Goal: Task Accomplishment & Management: Manage account settings

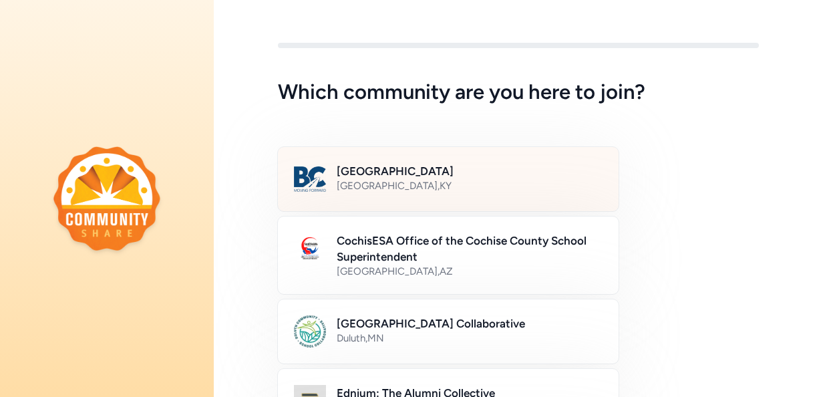
click at [448, 184] on div "[GEOGRAPHIC_DATA] , [GEOGRAPHIC_DATA]" at bounding box center [470, 185] width 266 height 13
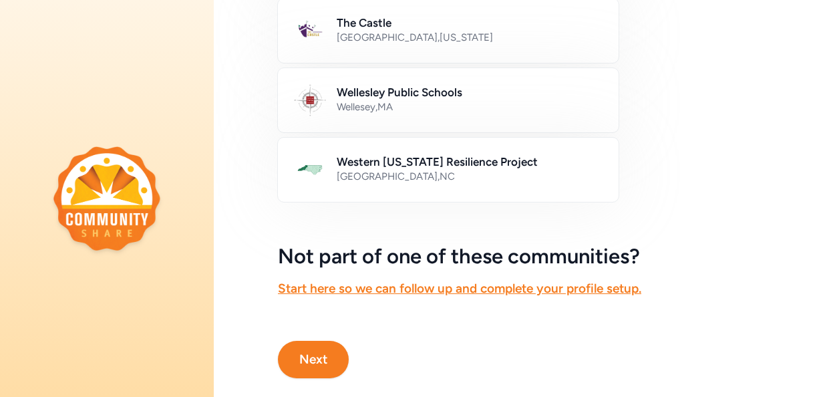
scroll to position [869, 0]
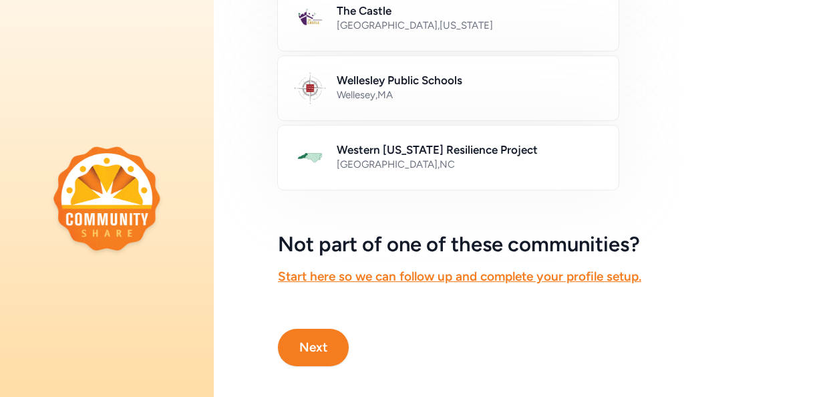
click at [302, 334] on button "Next" at bounding box center [313, 347] width 71 height 37
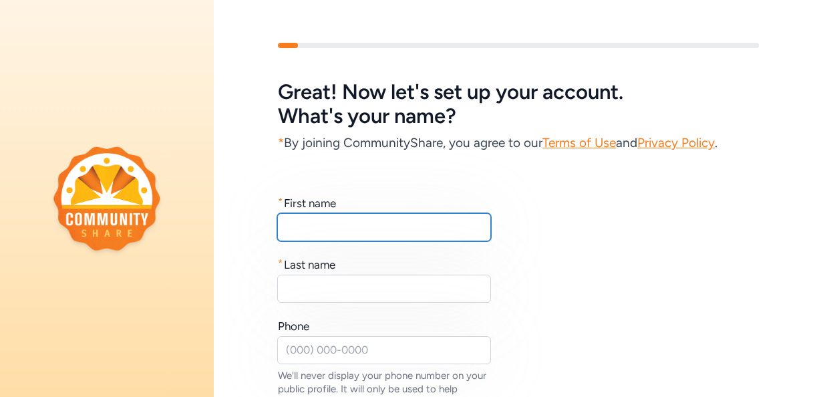
click at [379, 226] on input "text" at bounding box center [384, 227] width 214 height 28
type input "[PERSON_NAME]"
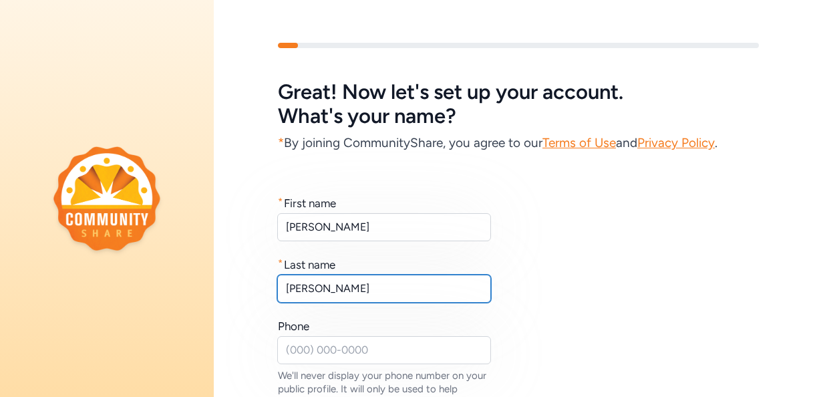
type input "[PERSON_NAME]"
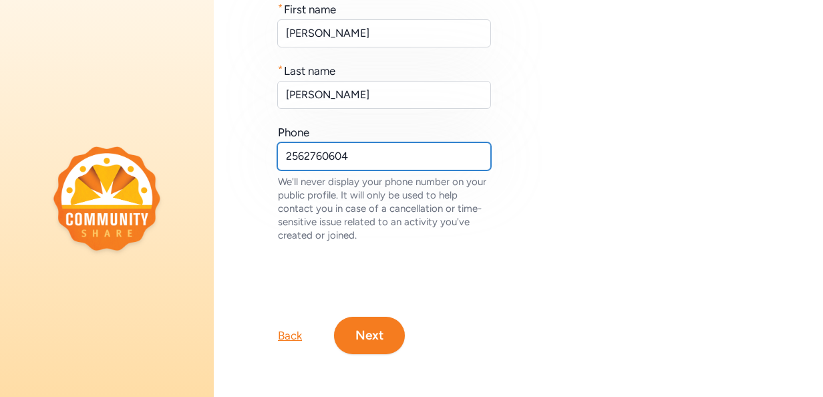
scroll to position [202, 0]
type input "2562760604"
click at [386, 319] on button "Next" at bounding box center [369, 335] width 71 height 37
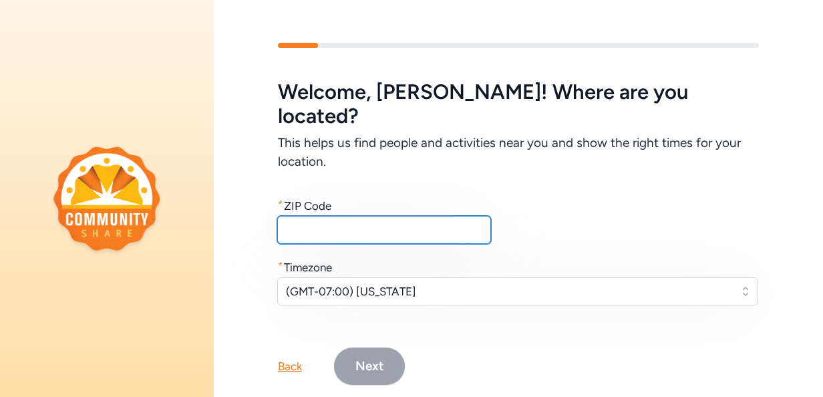
click at [355, 216] on input "text" at bounding box center [384, 230] width 214 height 28
drag, startPoint x: 345, startPoint y: 209, endPoint x: 265, endPoint y: 208, distance: 79.5
click at [265, 208] on div "Welcome , [PERSON_NAME] ! Where are you located? This helps us find people and …" at bounding box center [518, 192] width 609 height 224
drag, startPoint x: 327, startPoint y: 208, endPoint x: 277, endPoint y: 208, distance: 50.8
click at [277, 208] on div "Welcome , [PERSON_NAME] ! Where are you located? This helps us find people and …" at bounding box center [518, 192] width 609 height 224
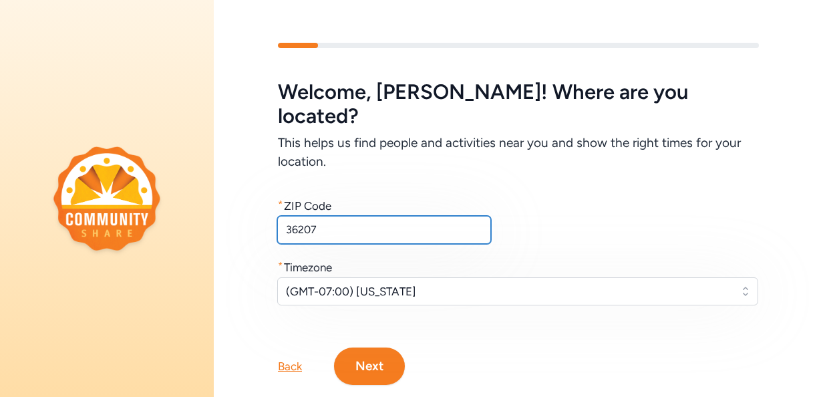
type input "36207"
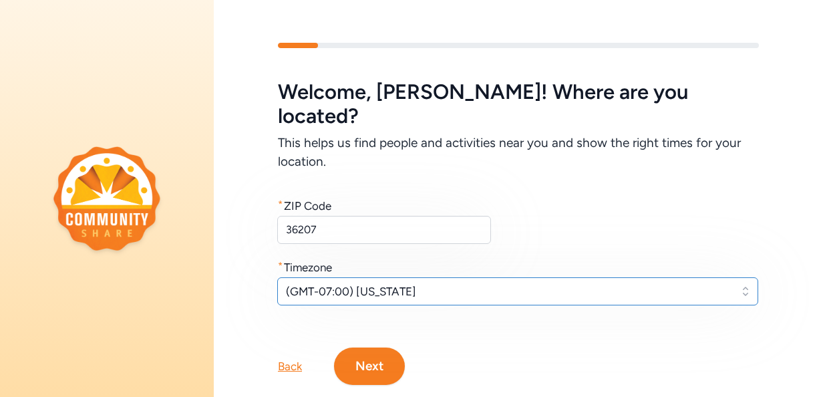
click at [462, 283] on span "(GMT-07:00) [US_STATE]" at bounding box center [508, 291] width 445 height 16
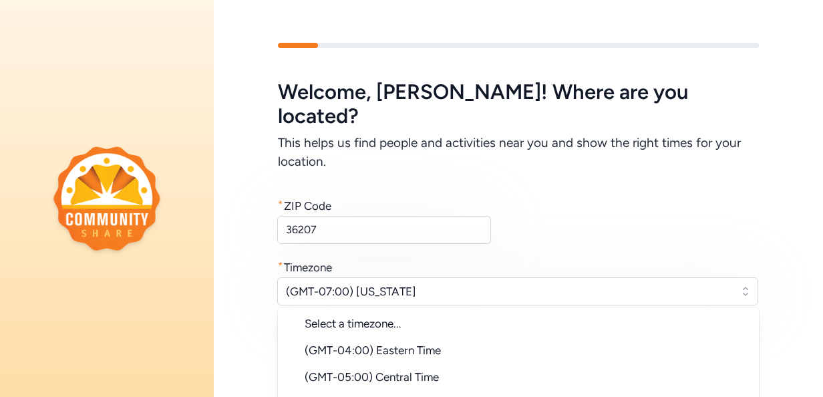
scroll to position [32, 0]
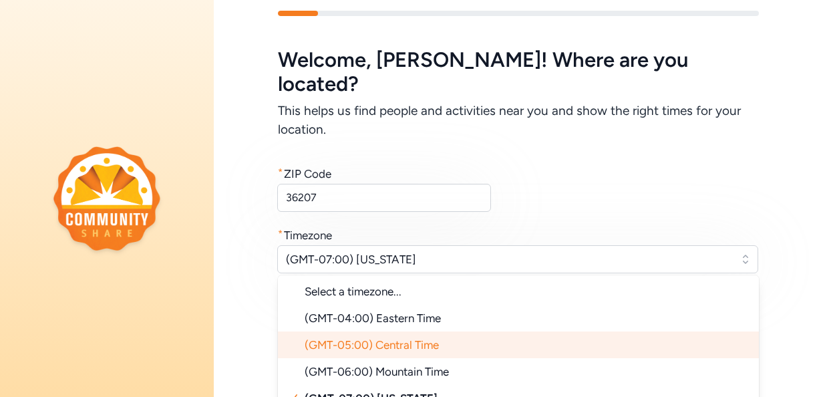
click at [408, 338] on span "(GMT-05:00) Central Time" at bounding box center [372, 344] width 134 height 13
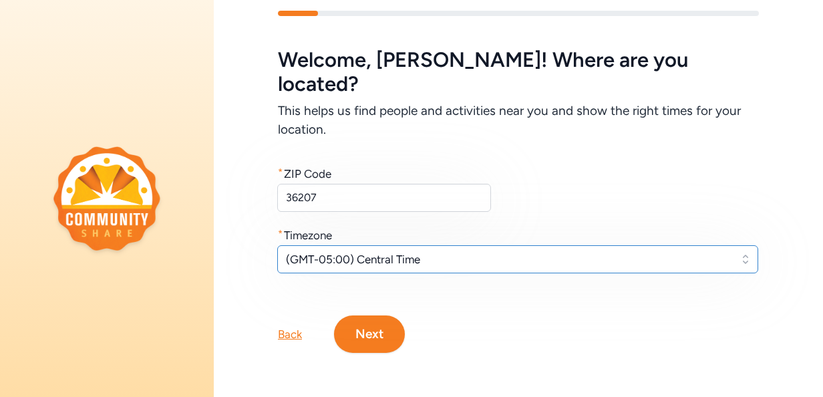
scroll to position [16, 0]
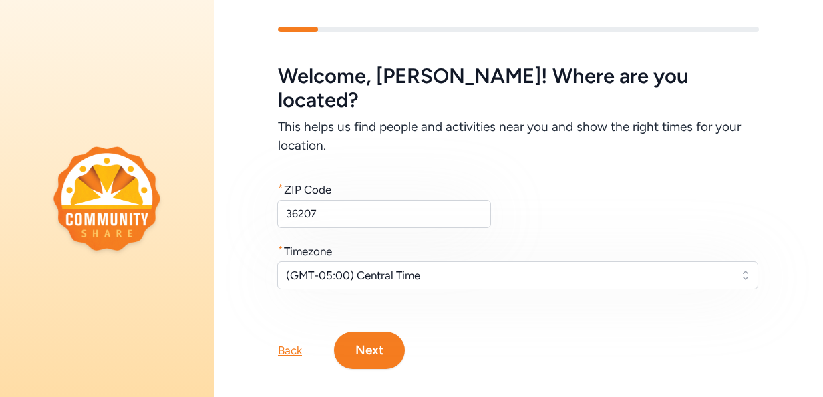
click at [386, 331] on button "Next" at bounding box center [369, 349] width 71 height 37
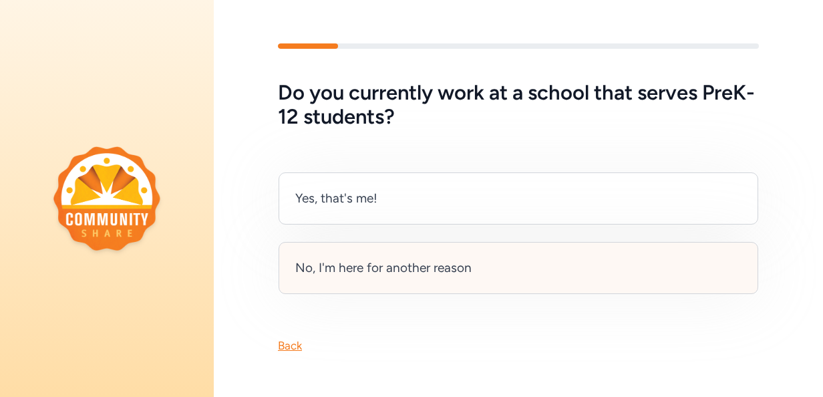
click at [381, 285] on div "No, I'm here for another reason" at bounding box center [519, 268] width 480 height 52
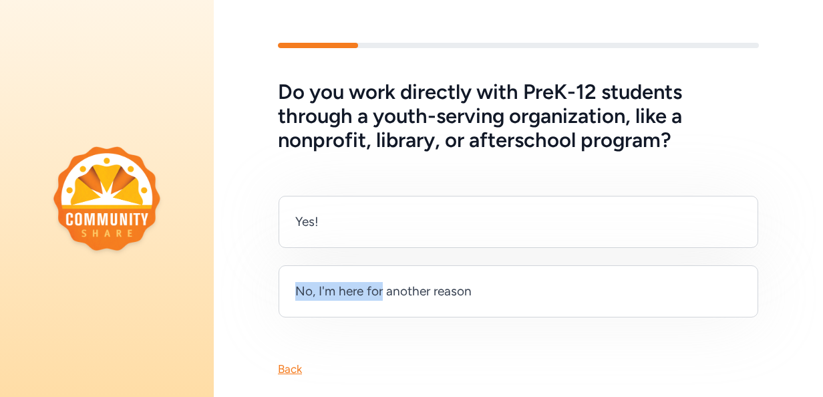
drag, startPoint x: 384, startPoint y: 296, endPoint x: 404, endPoint y: 158, distance: 139.6
click at [404, 158] on div "Yes! No, I'm here for another reason" at bounding box center [518, 235] width 609 height 166
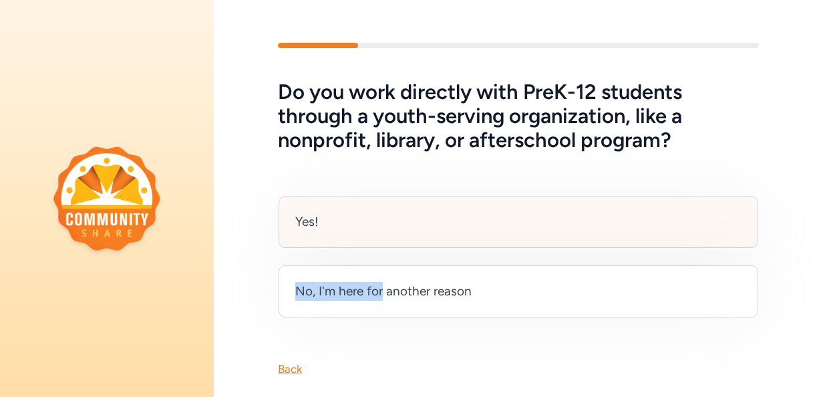
drag, startPoint x: 404, startPoint y: 158, endPoint x: 375, endPoint y: 210, distance: 59.2
click at [375, 210] on div "Yes!" at bounding box center [519, 222] width 480 height 52
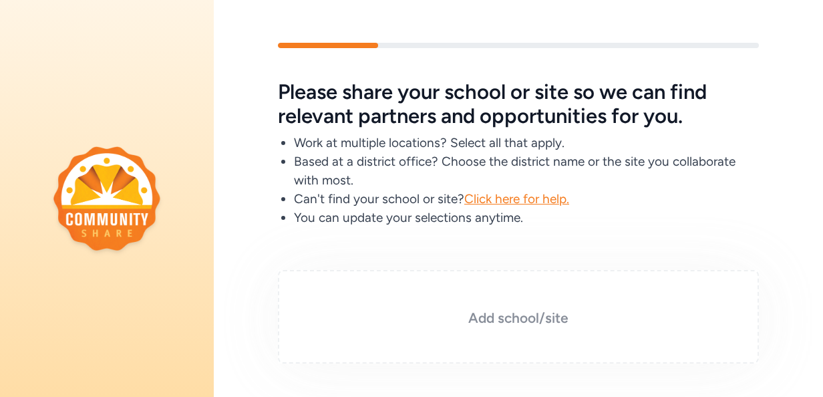
scroll to position [67, 0]
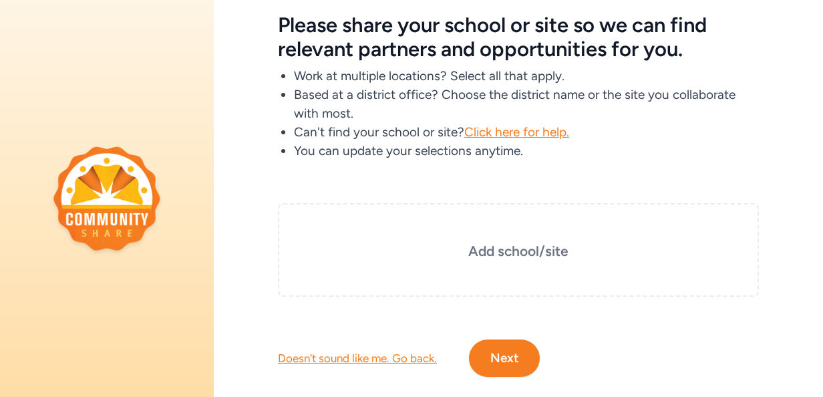
click at [369, 358] on div "Doesn't sound like me. Go back." at bounding box center [357, 358] width 159 height 16
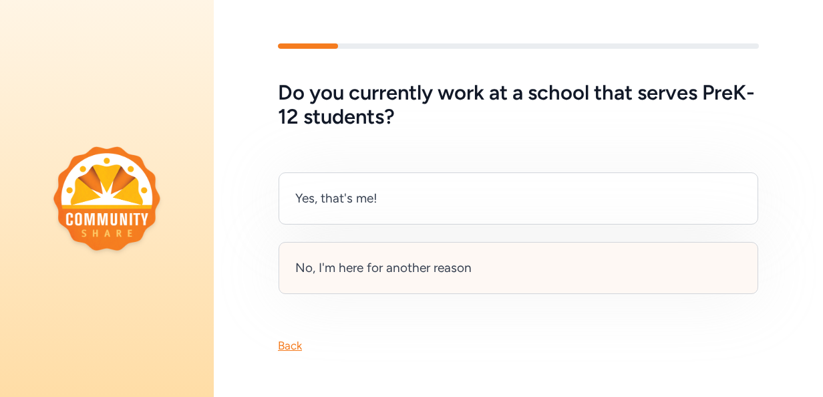
click at [357, 265] on div "No, I'm here for another reason" at bounding box center [383, 268] width 176 height 19
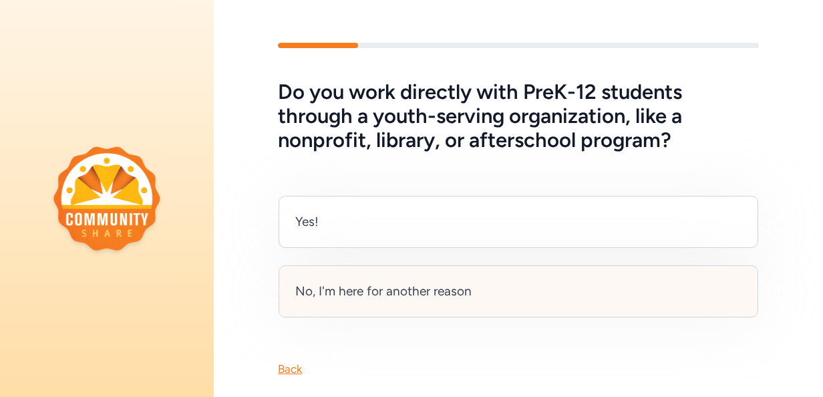
click at [357, 294] on div "No, I'm here for another reason" at bounding box center [383, 291] width 176 height 19
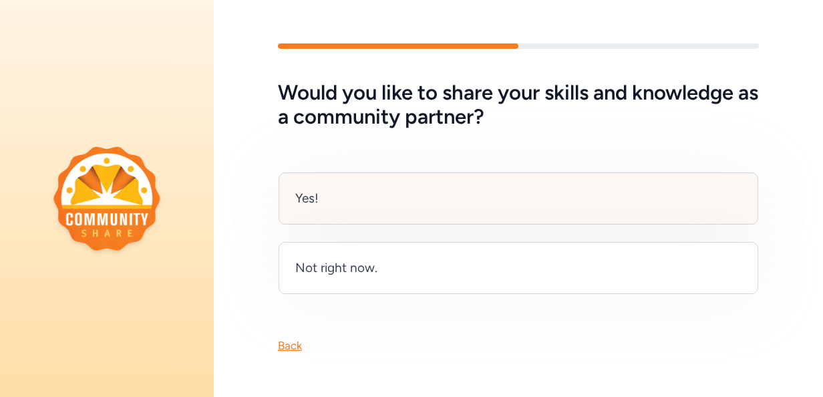
click at [350, 204] on div "Yes!" at bounding box center [519, 198] width 480 height 52
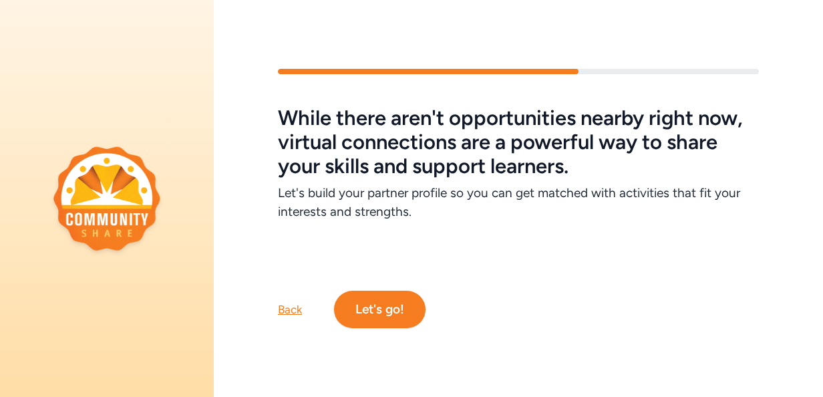
click at [387, 298] on button "Let's go!" at bounding box center [380, 309] width 92 height 37
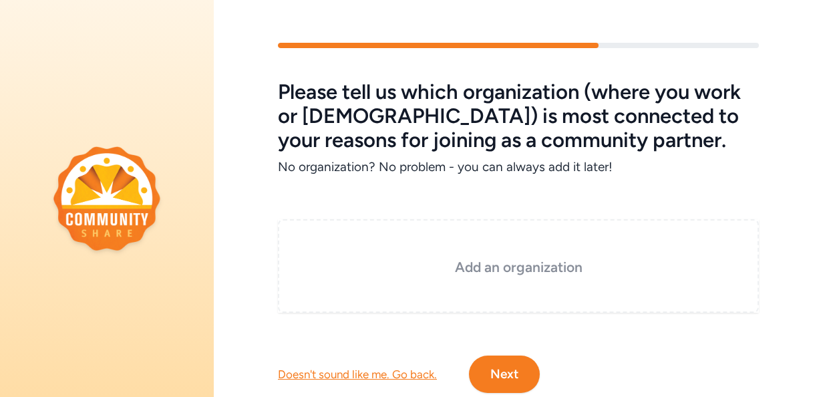
click at [459, 255] on div "Add an organization" at bounding box center [518, 266] width 481 height 94
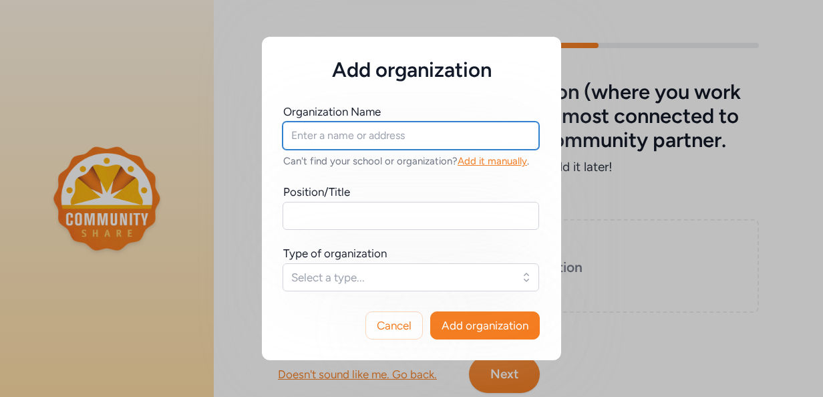
click at [329, 142] on input "text" at bounding box center [411, 136] width 257 height 28
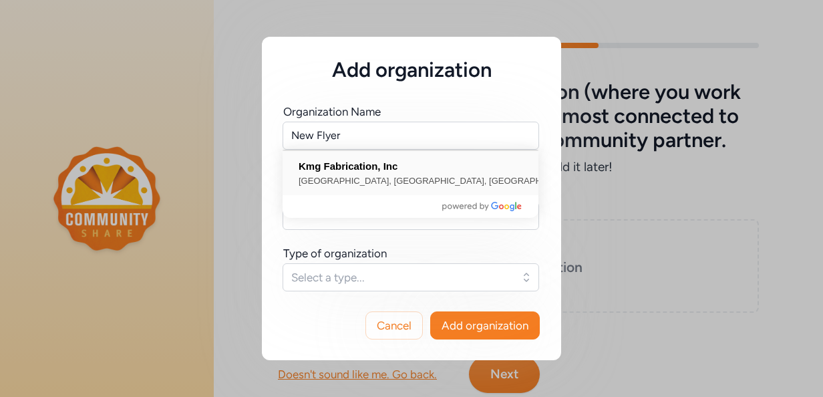
type input "Kmg Fabrication, Inc, [GEOGRAPHIC_DATA], [GEOGRAPHIC_DATA]"
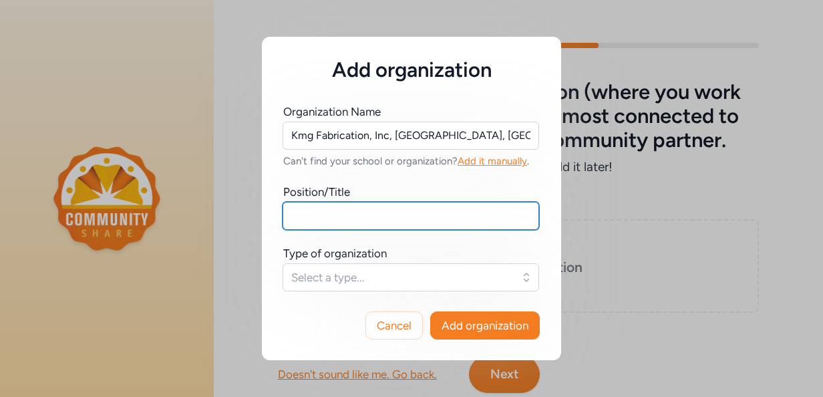
click at [339, 215] on input "text" at bounding box center [411, 216] width 257 height 28
type input "Talent Acquisition & Workforce Development Specialist"
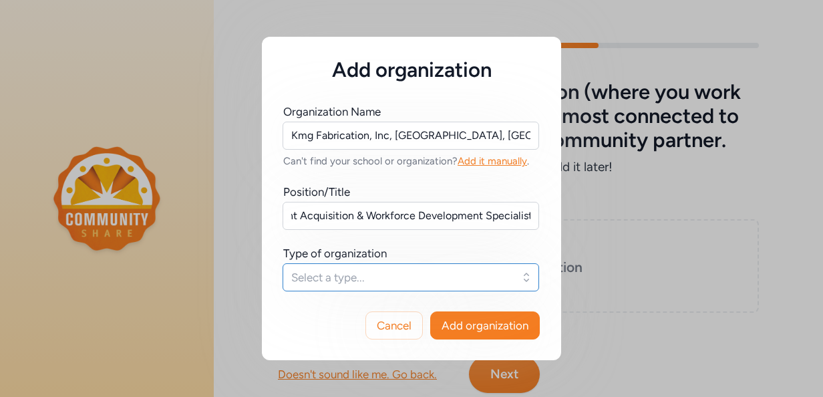
scroll to position [0, 0]
click at [353, 275] on span "Select a type..." at bounding box center [401, 277] width 220 height 16
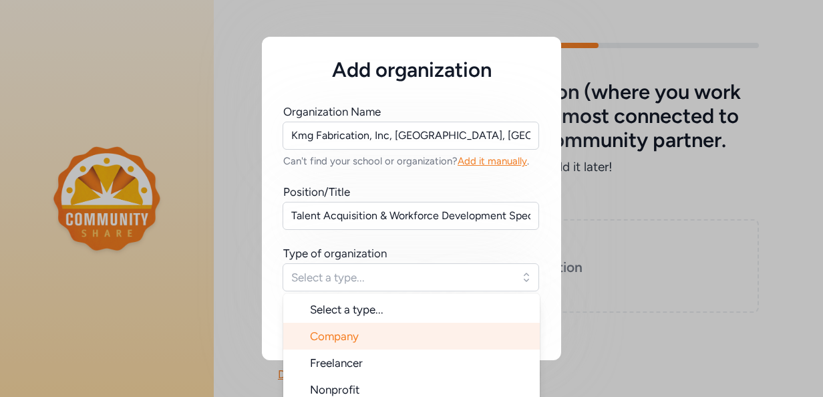
click at [337, 335] on span "Company" at bounding box center [334, 335] width 49 height 13
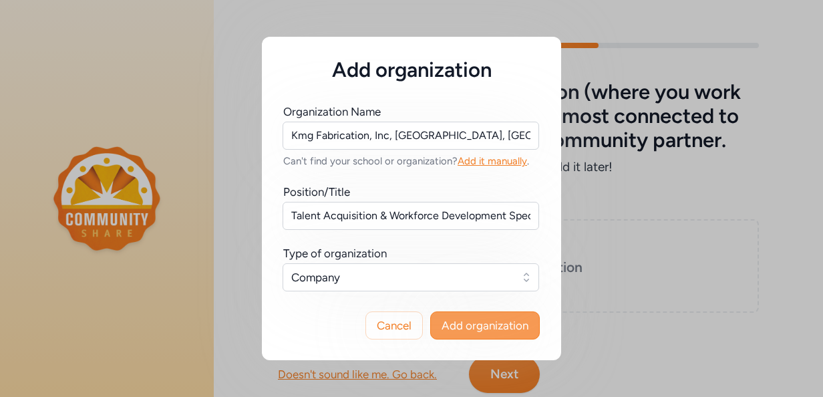
click at [466, 319] on span "Add organization" at bounding box center [485, 325] width 87 height 16
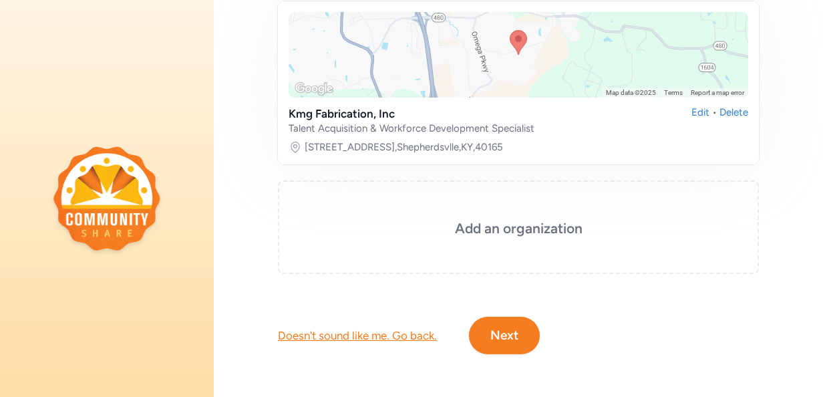
scroll to position [211, 0]
click at [494, 219] on h3 "Add an organization" at bounding box center [518, 228] width 414 height 19
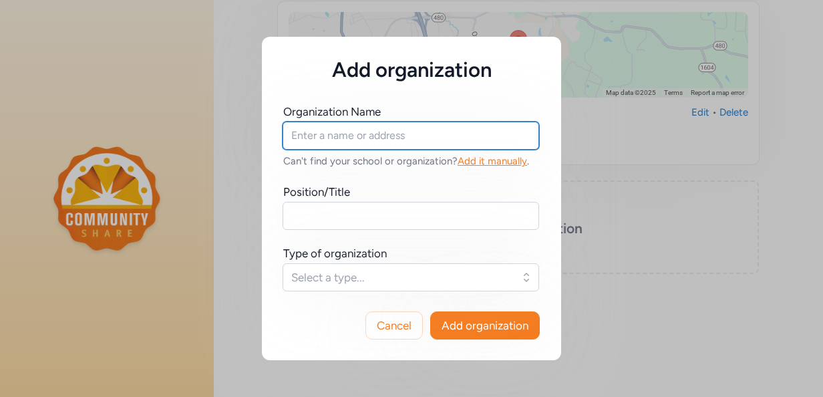
click at [379, 136] on input "text" at bounding box center [411, 136] width 257 height 28
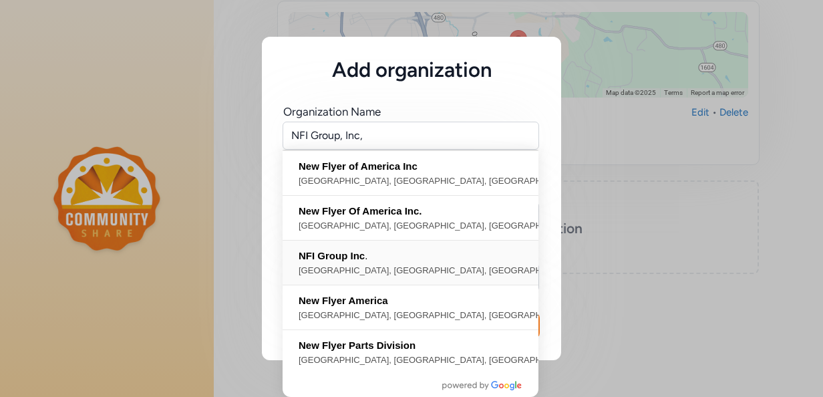
type input "NFI Group Inc., [GEOGRAPHIC_DATA], [GEOGRAPHIC_DATA], [GEOGRAPHIC_DATA], [GEOGR…"
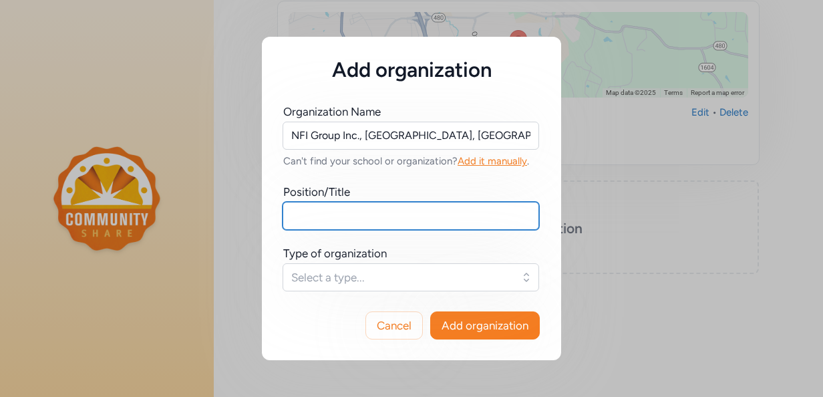
click at [353, 210] on input "text" at bounding box center [411, 216] width 257 height 28
type input "Talent Acquisition & Workforce Development Specialist"
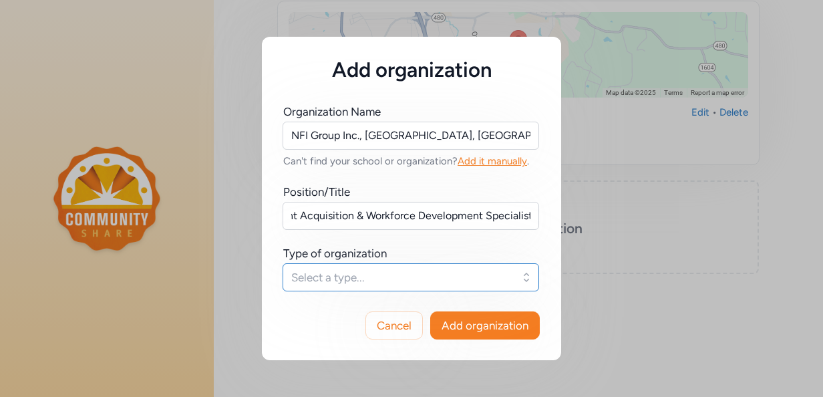
click at [398, 276] on span "Select a type..." at bounding box center [401, 277] width 220 height 16
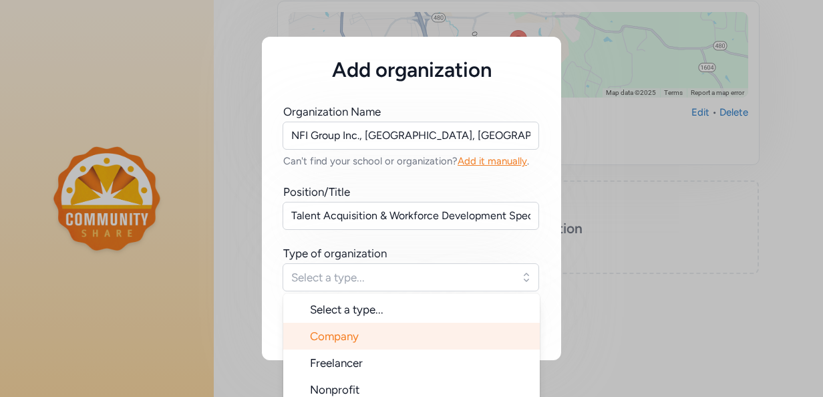
click at [357, 339] on li "Company" at bounding box center [411, 336] width 257 height 27
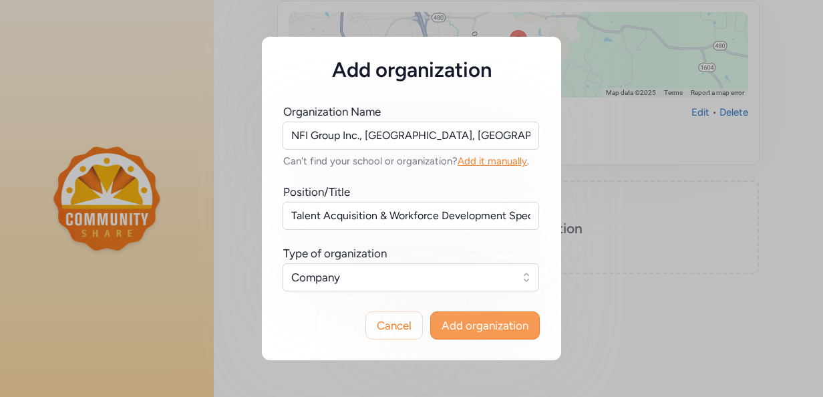
click at [464, 323] on span "Add organization" at bounding box center [485, 325] width 87 height 16
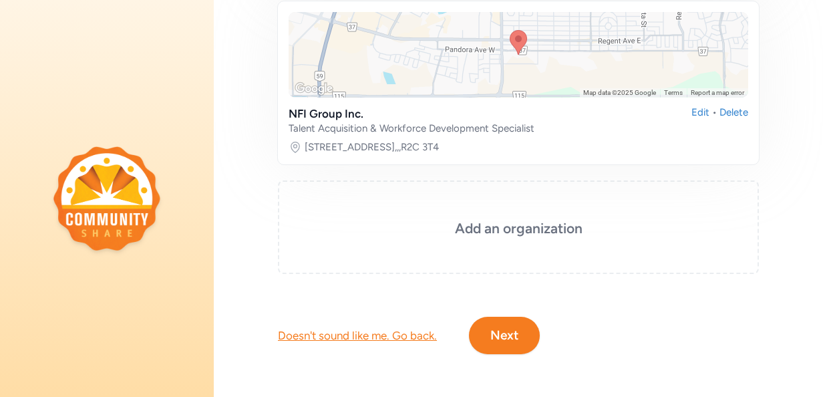
scroll to position [390, 0]
click at [536, 322] on button "Next" at bounding box center [504, 335] width 71 height 37
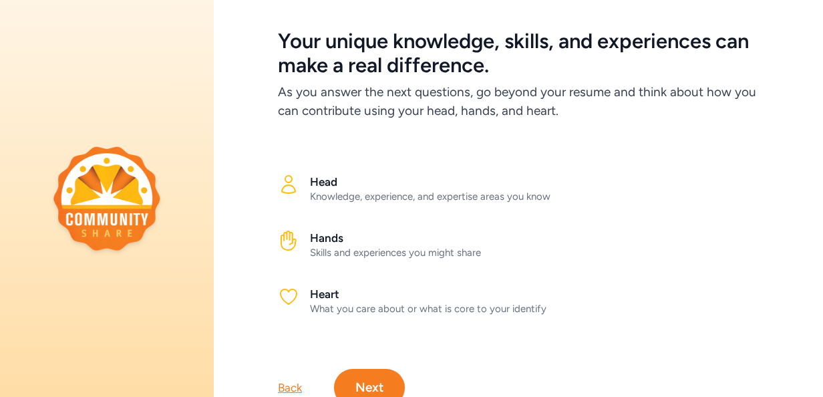
scroll to position [67, 0]
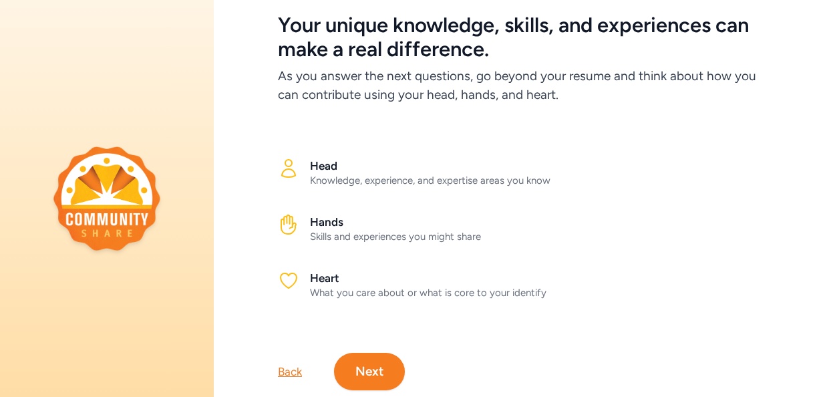
click at [380, 180] on div "Knowledge, experience, and expertise areas you know" at bounding box center [534, 180] width 449 height 13
click at [378, 357] on button "Next" at bounding box center [369, 371] width 71 height 37
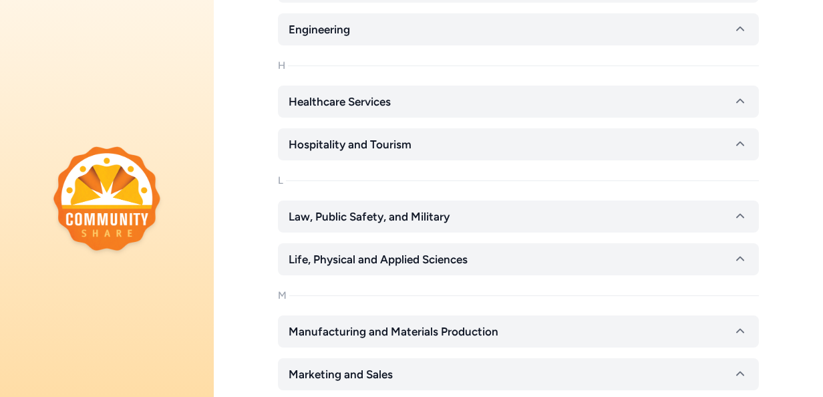
scroll to position [802, 0]
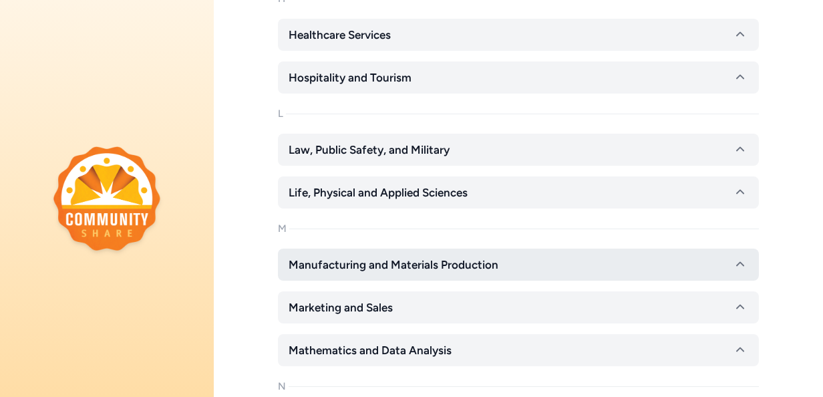
click at [337, 265] on span "Manufacturing and Materials Production" at bounding box center [394, 265] width 210 height 16
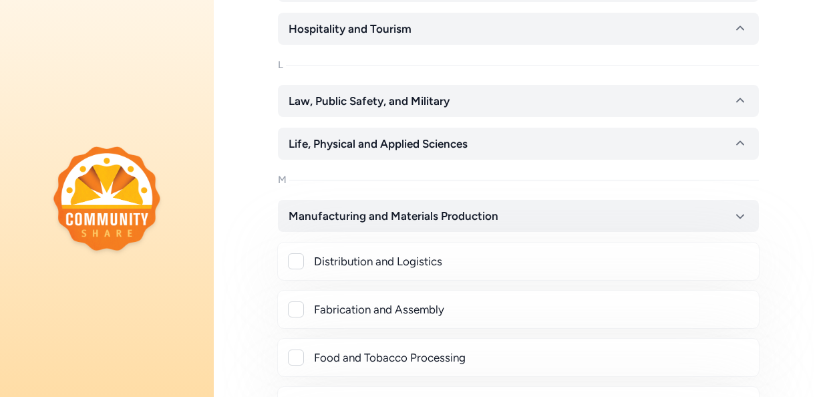
scroll to position [869, 0]
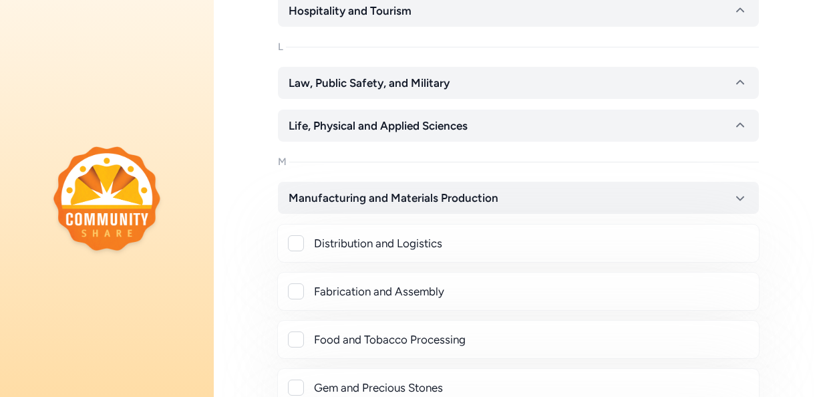
click at [298, 243] on div at bounding box center [296, 243] width 16 height 16
checkbox input "true"
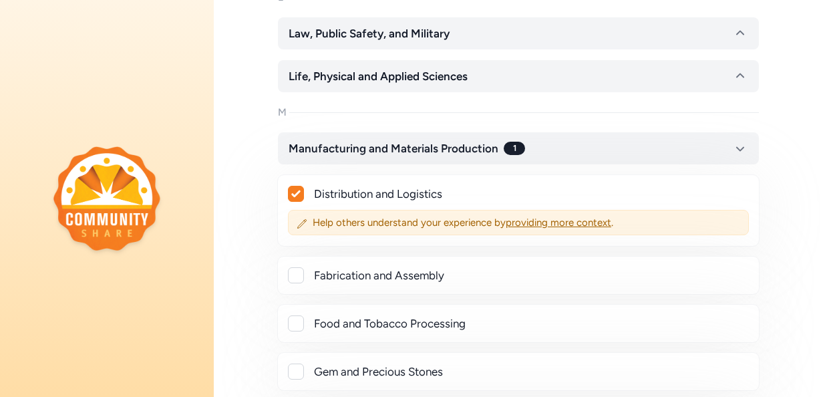
scroll to position [935, 0]
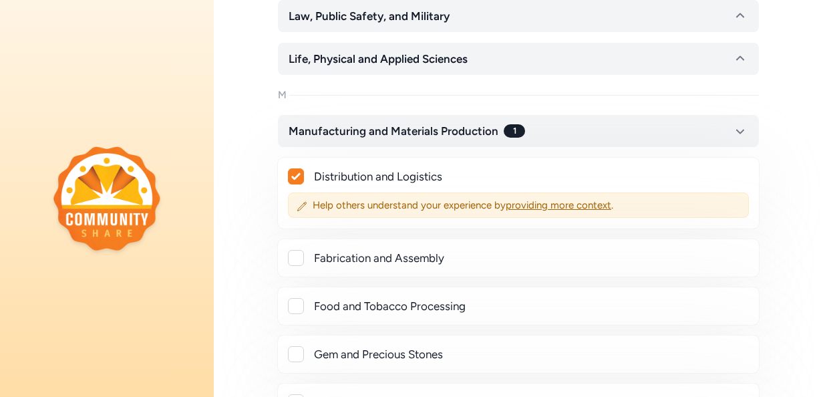
click at [298, 255] on div at bounding box center [296, 258] width 16 height 16
checkbox input "true"
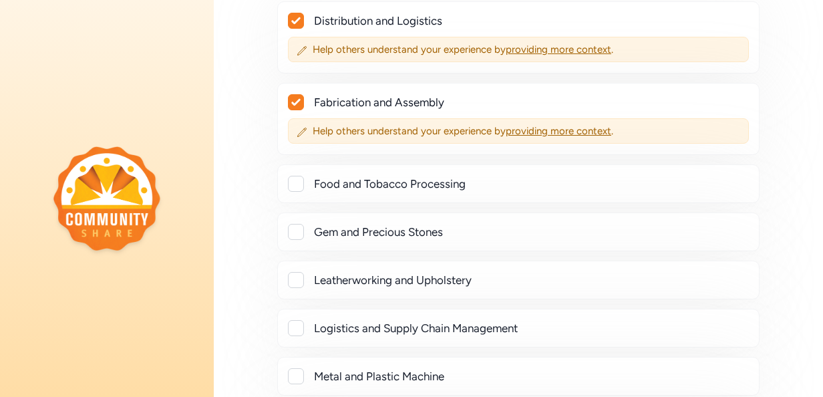
scroll to position [1136, 0]
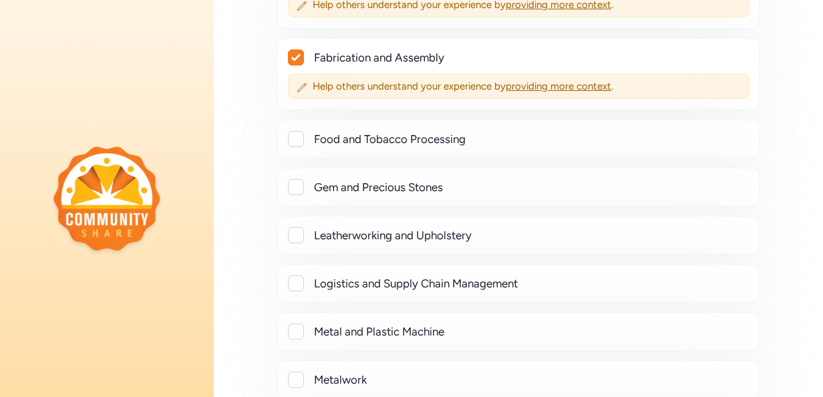
click at [297, 283] on div at bounding box center [296, 283] width 16 height 16
checkbox input "true"
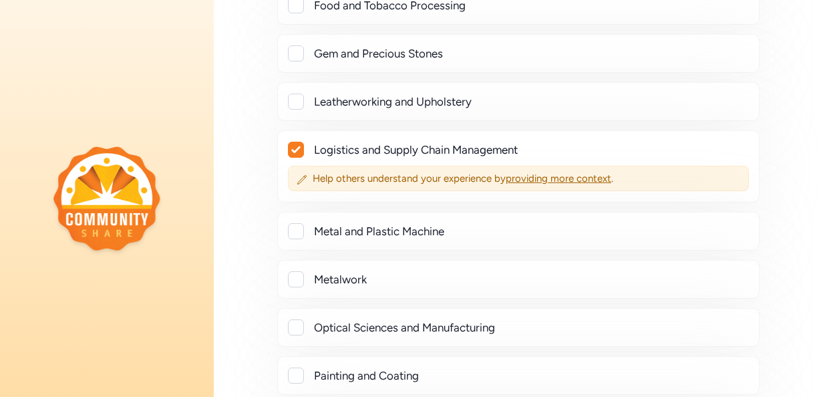
scroll to position [1336, 0]
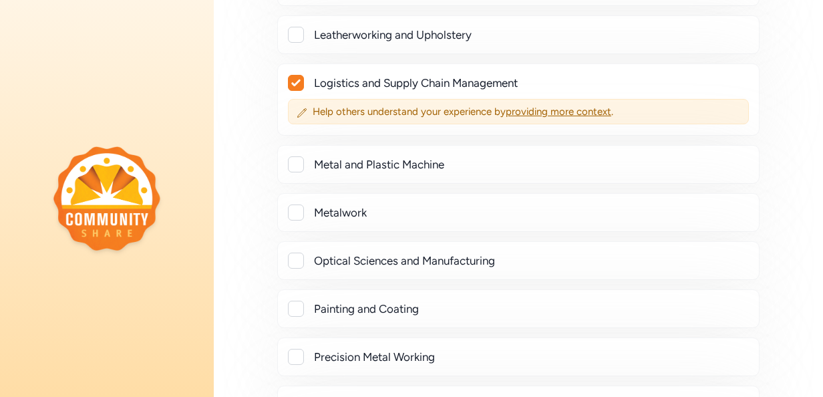
click at [289, 303] on div at bounding box center [296, 309] width 16 height 16
checkbox input "true"
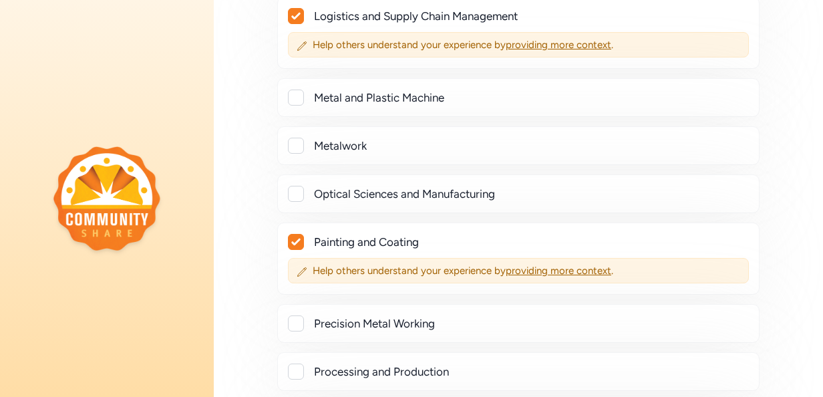
scroll to position [1470, 0]
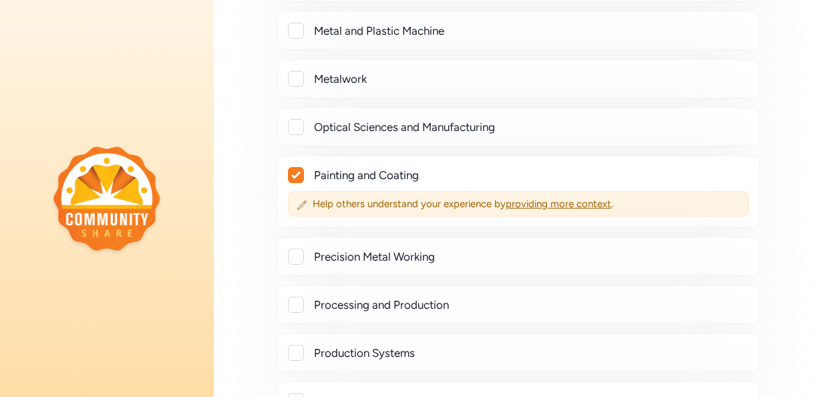
click at [298, 249] on div at bounding box center [296, 257] width 16 height 16
checkbox input "true"
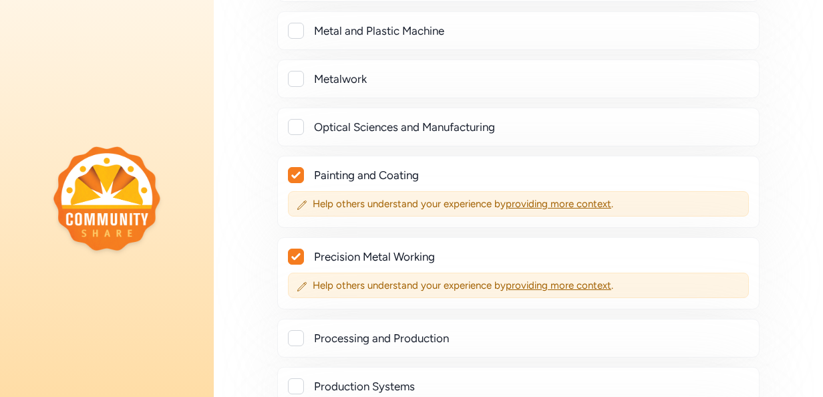
click at [299, 330] on div at bounding box center [296, 338] width 16 height 16
checkbox input "true"
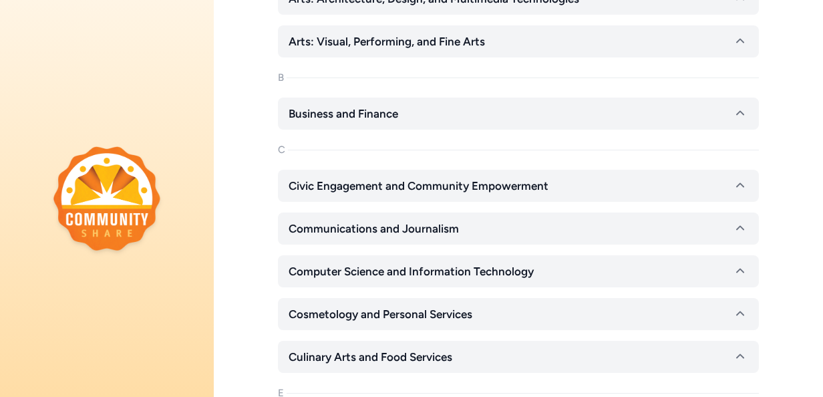
scroll to position [267, 0]
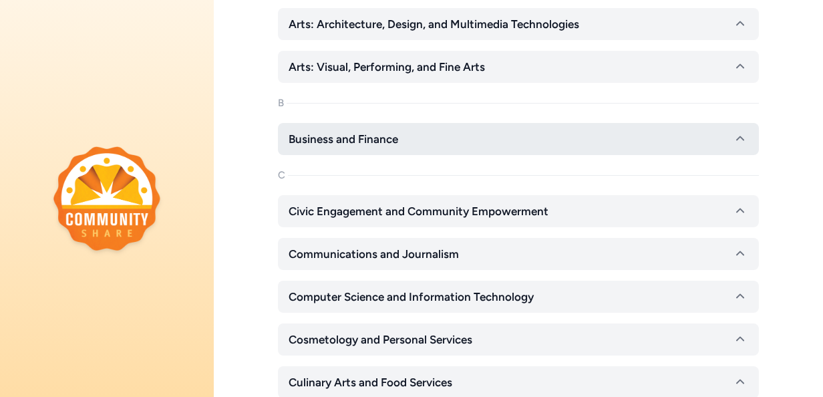
click at [311, 139] on span "Business and Finance" at bounding box center [344, 139] width 110 height 16
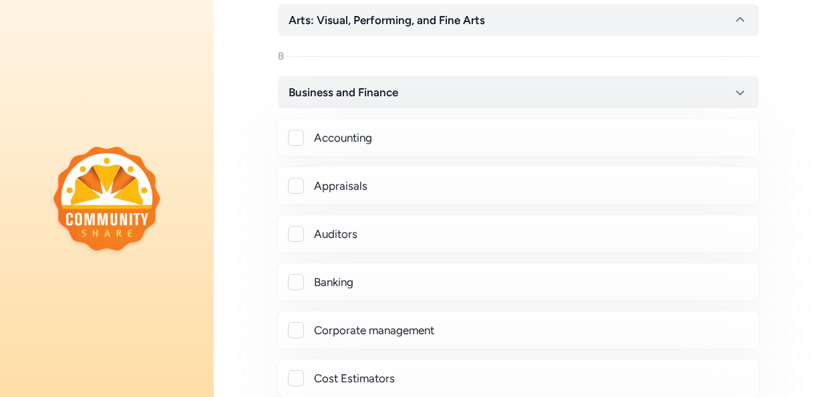
scroll to position [334, 0]
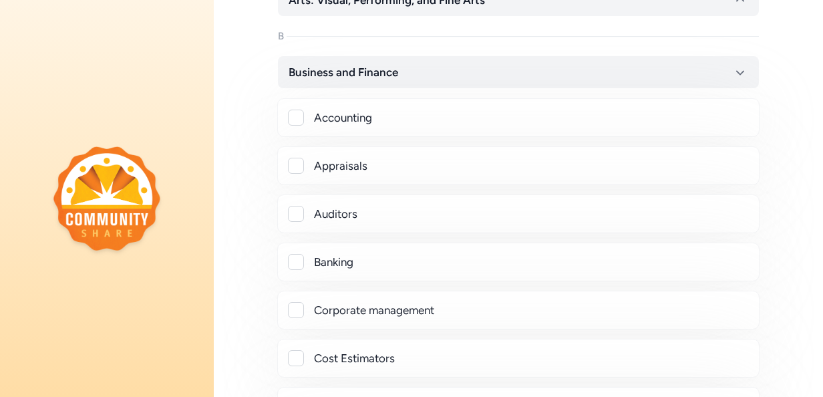
click at [297, 305] on div at bounding box center [296, 310] width 16 height 16
checkbox input "true"
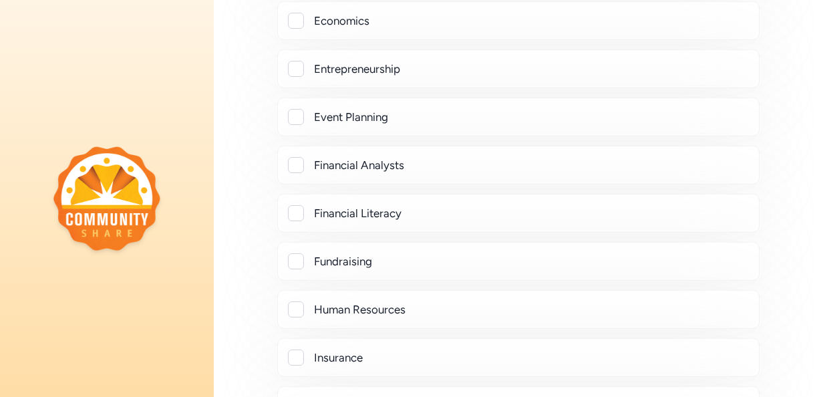
scroll to position [869, 0]
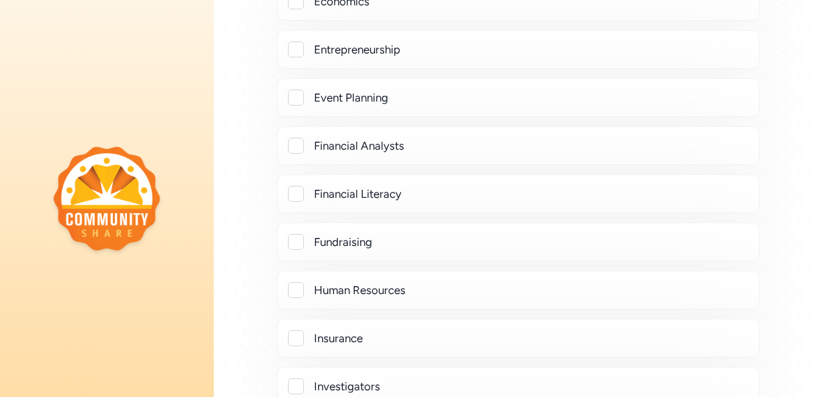
click at [292, 285] on div at bounding box center [296, 290] width 16 height 16
checkbox input "true"
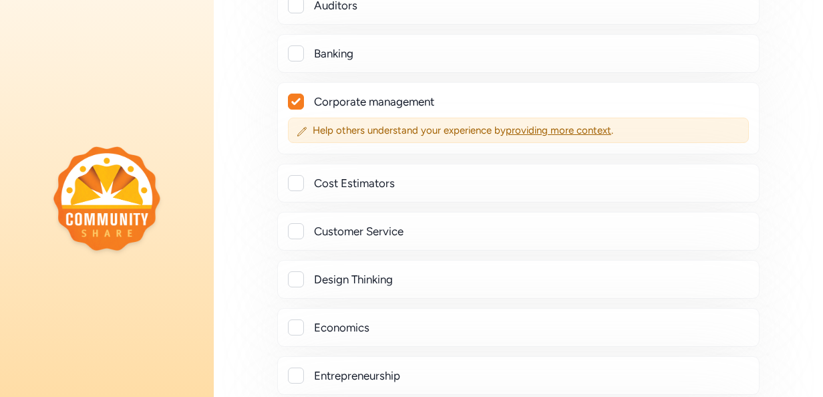
scroll to position [534, 0]
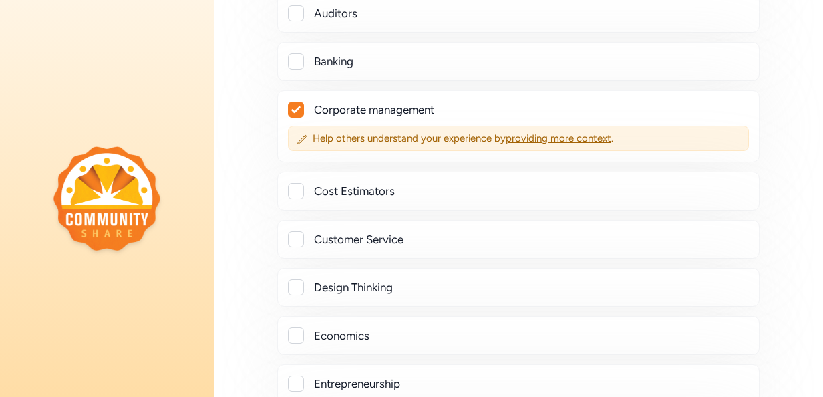
click at [299, 108] on icon at bounding box center [295, 110] width 9 height 8
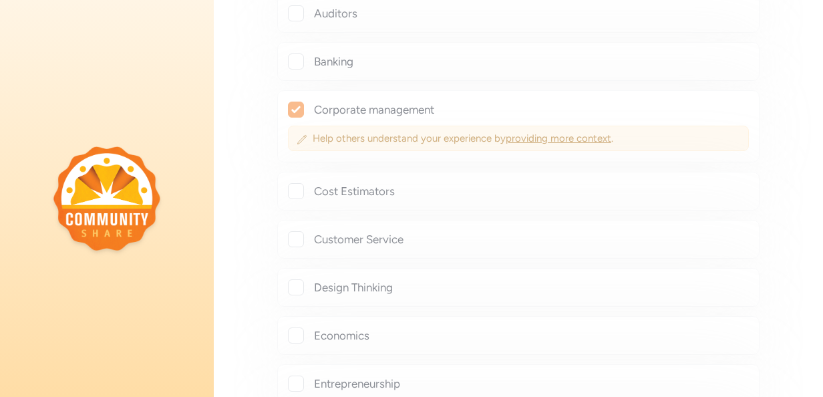
checkbox input "false"
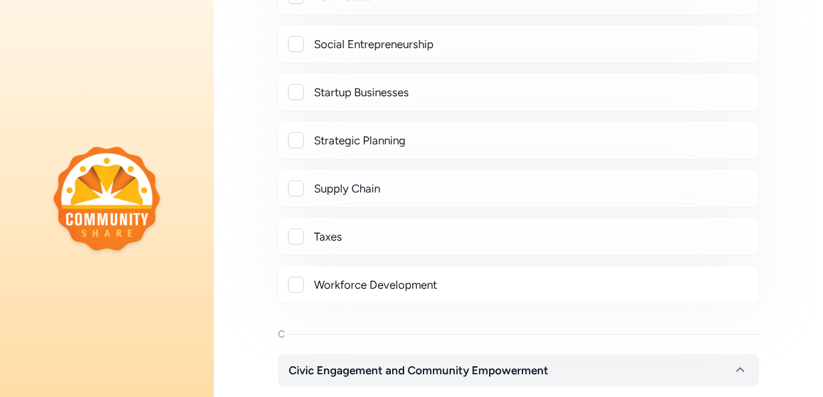
scroll to position [1603, 0]
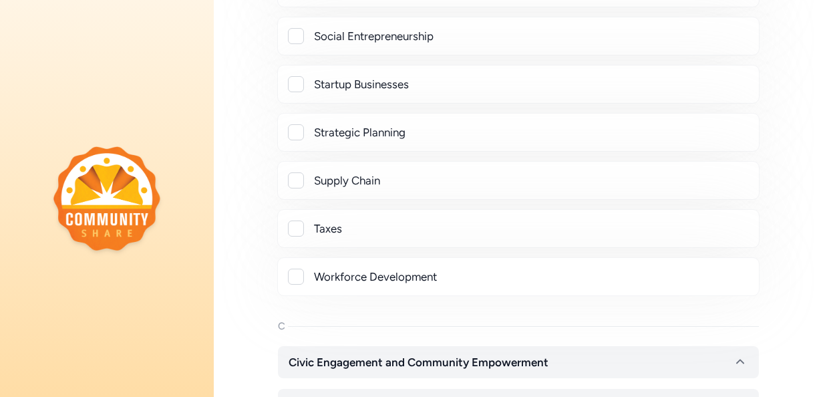
click at [296, 269] on div at bounding box center [296, 277] width 16 height 16
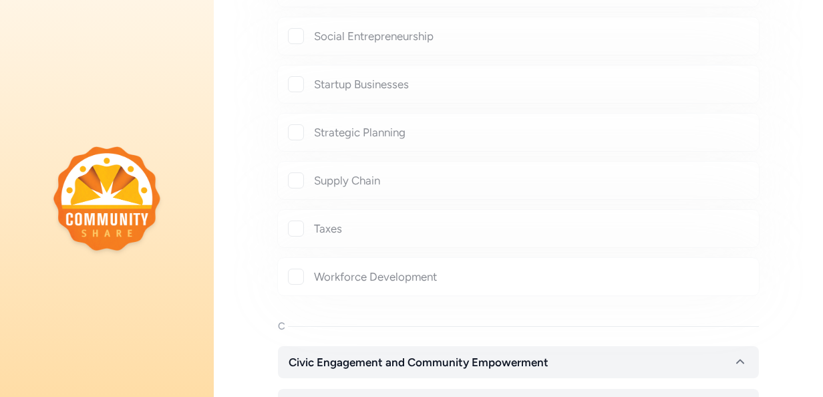
checkbox input "true"
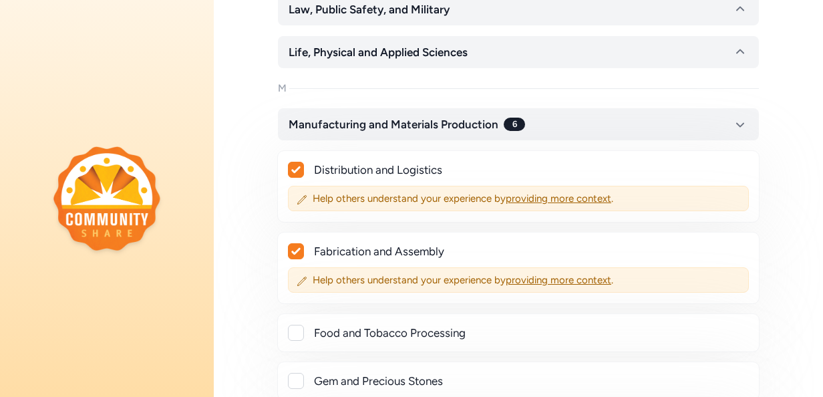
scroll to position [2472, 0]
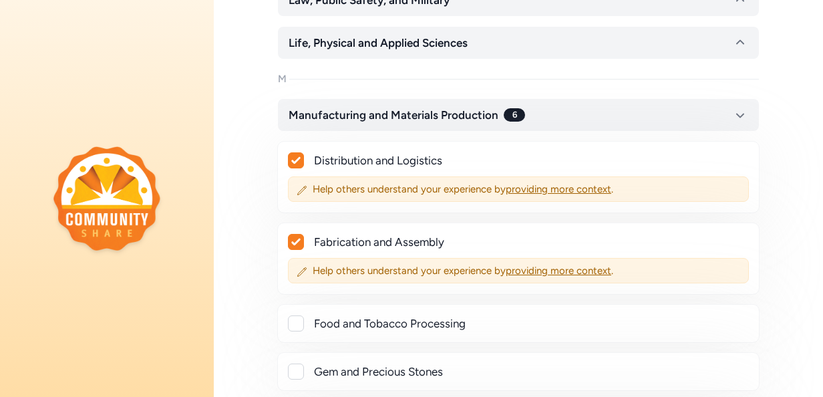
click at [293, 156] on icon at bounding box center [295, 160] width 9 height 8
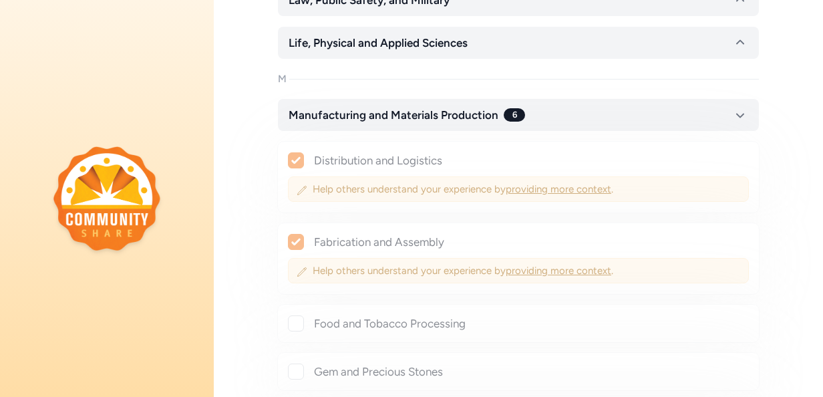
checkbox input "false"
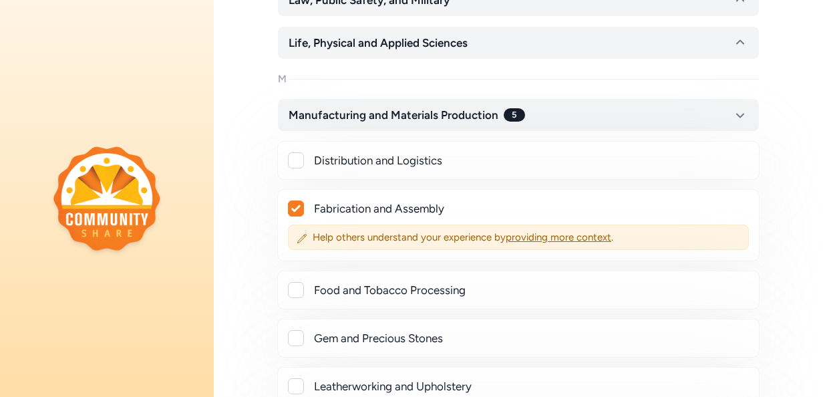
click at [295, 202] on div "Fabrication and Assembly Help others understand your experience by providing mo…" at bounding box center [518, 225] width 482 height 72
click at [295, 204] on icon at bounding box center [295, 208] width 9 height 8
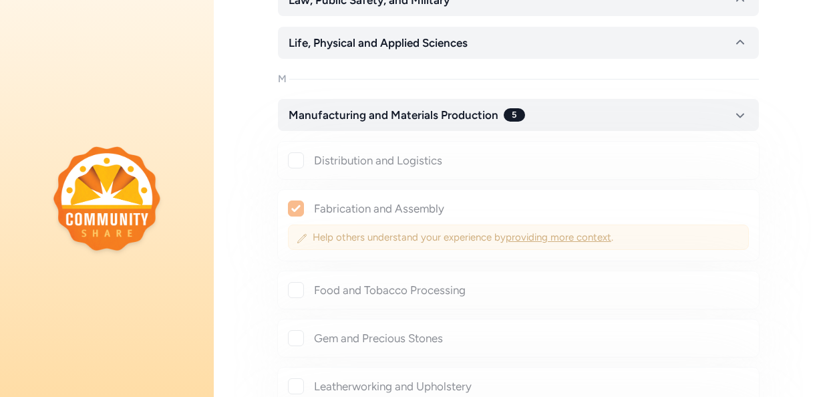
checkbox input "false"
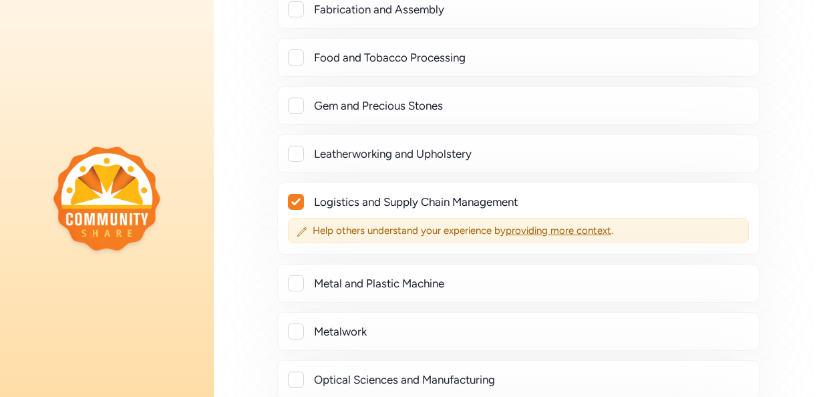
scroll to position [2672, 0]
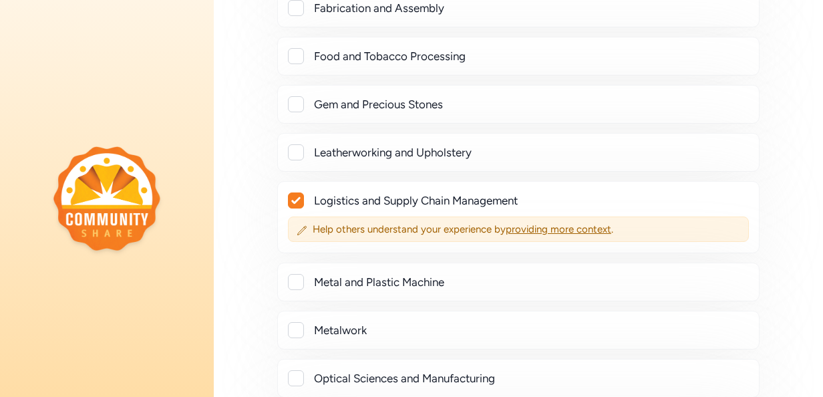
click at [296, 197] on icon at bounding box center [295, 200] width 9 height 7
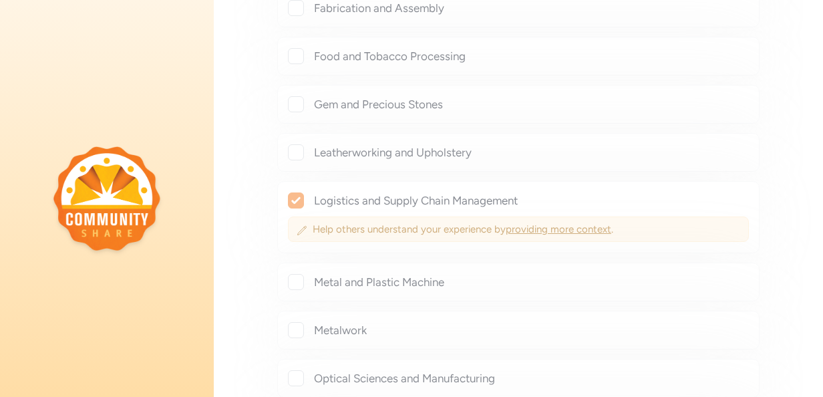
checkbox input "false"
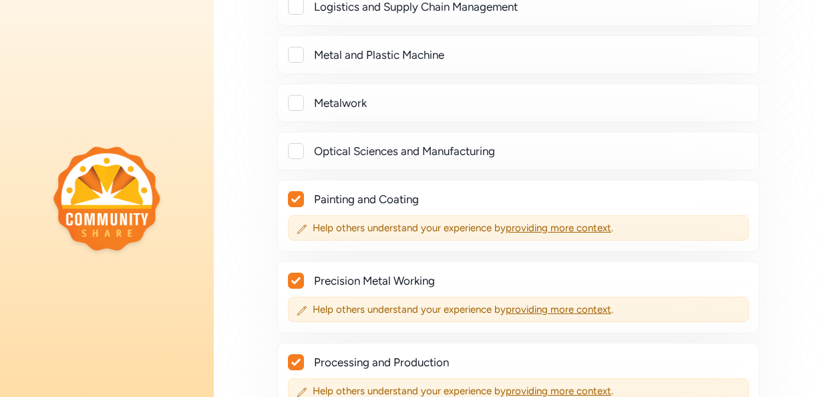
scroll to position [2873, 0]
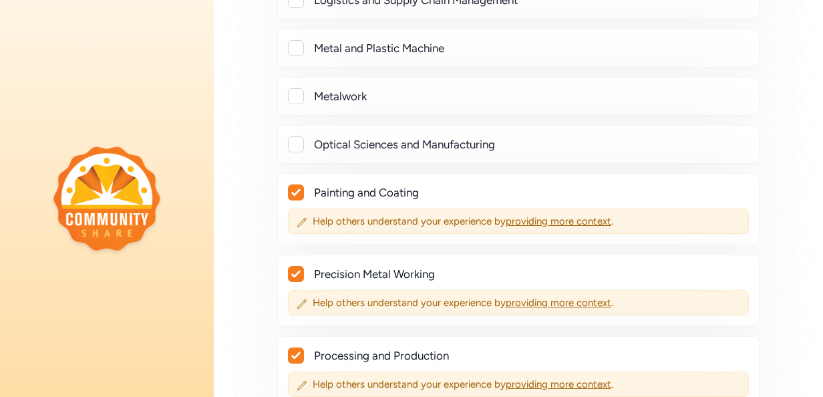
click at [297, 188] on icon at bounding box center [295, 192] width 9 height 8
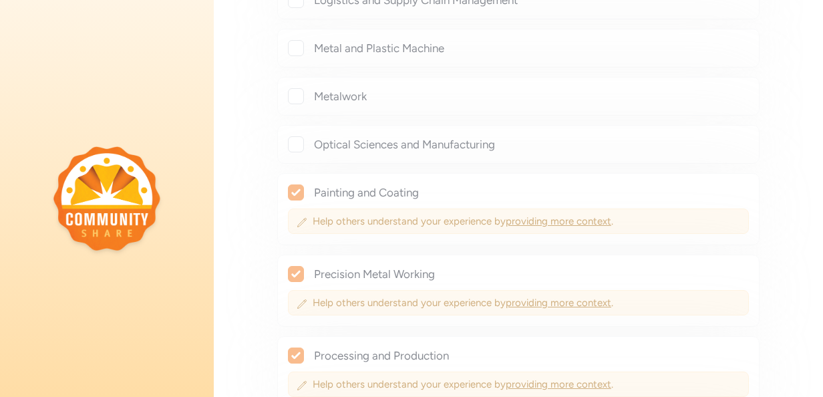
checkbox input "false"
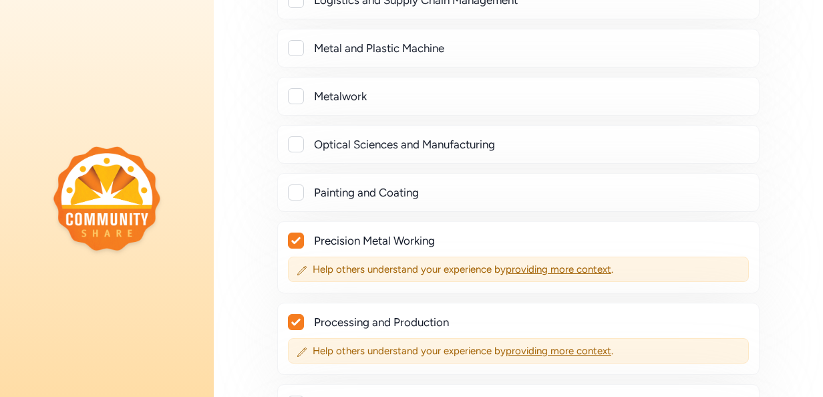
click at [294, 237] on icon at bounding box center [295, 241] width 9 height 8
checkbox input "false"
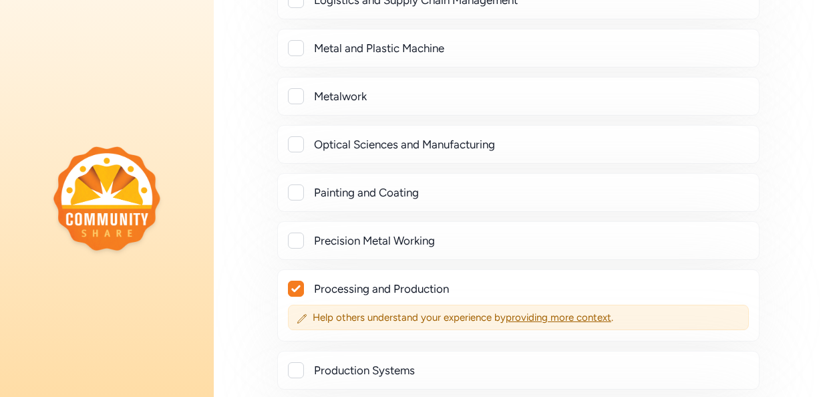
click at [298, 285] on icon at bounding box center [295, 288] width 9 height 7
checkbox input "false"
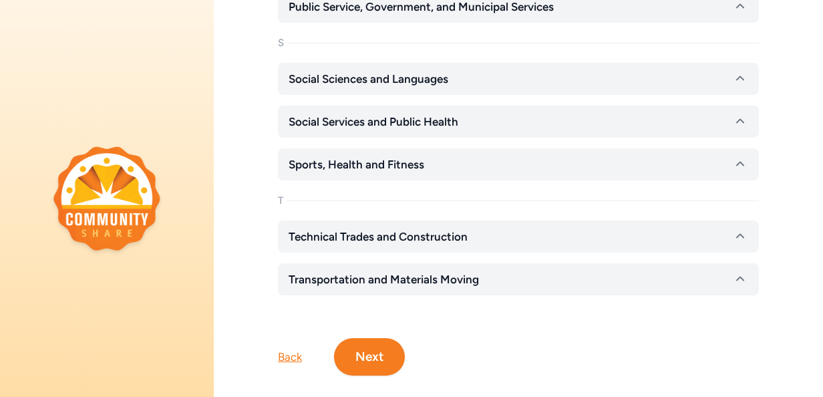
scroll to position [3505, 0]
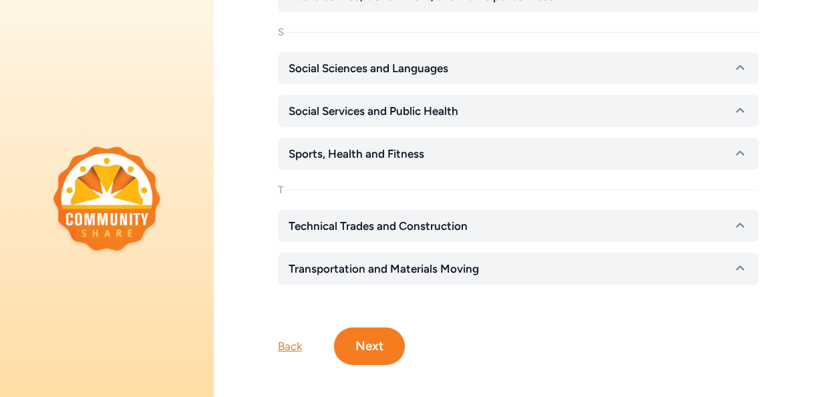
click at [369, 327] on button "Next" at bounding box center [369, 345] width 71 height 37
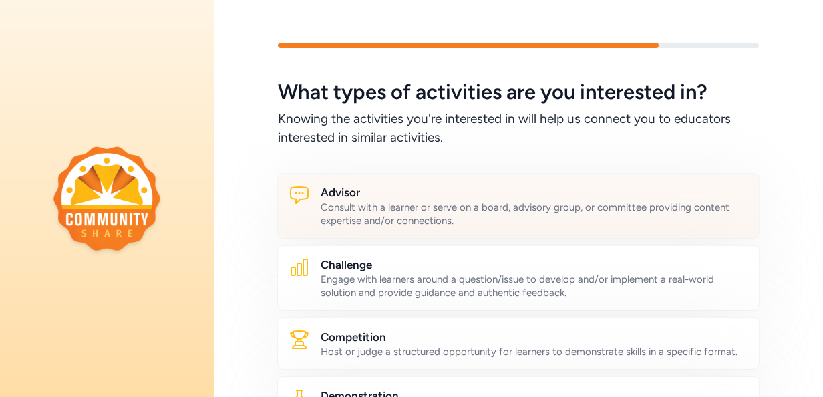
click at [450, 217] on div "Consult with a learner or serve on a board, advisory group, or committee provid…" at bounding box center [535, 213] width 428 height 27
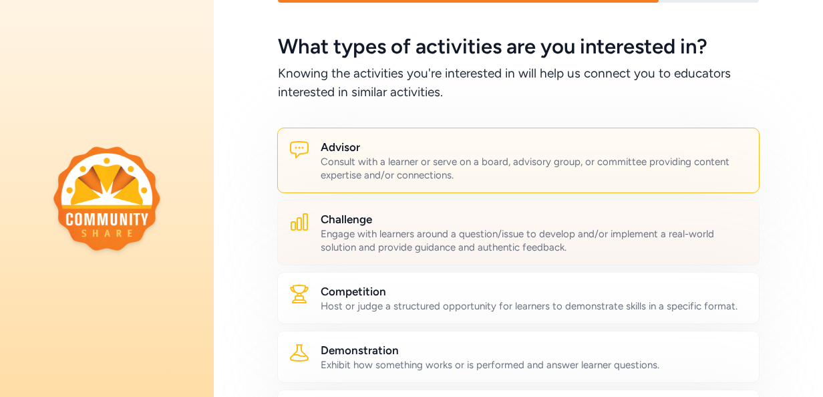
scroll to position [67, 0]
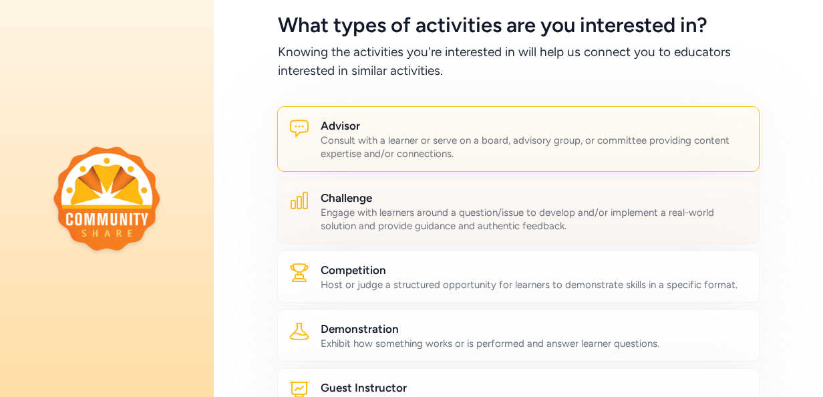
click at [454, 221] on div "Engage with learners around a question/issue to develop and/or implement a real…" at bounding box center [535, 219] width 428 height 27
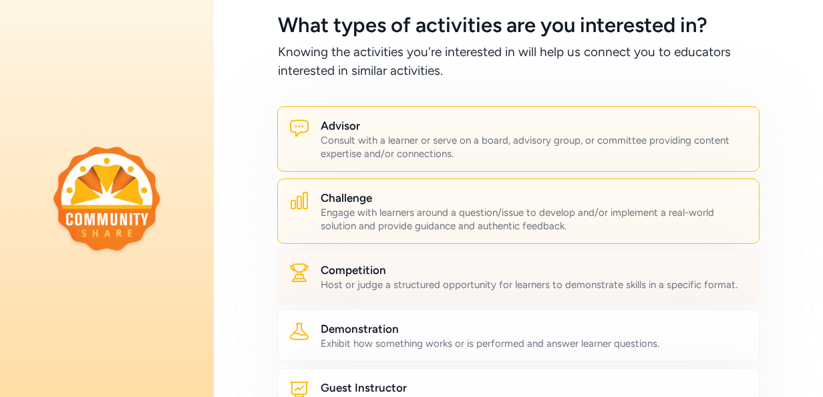
click at [450, 274] on h2 "Competition" at bounding box center [535, 270] width 428 height 16
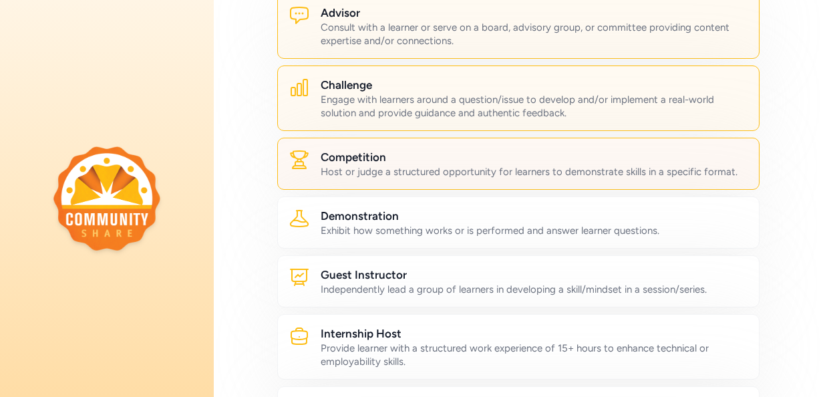
scroll to position [200, 0]
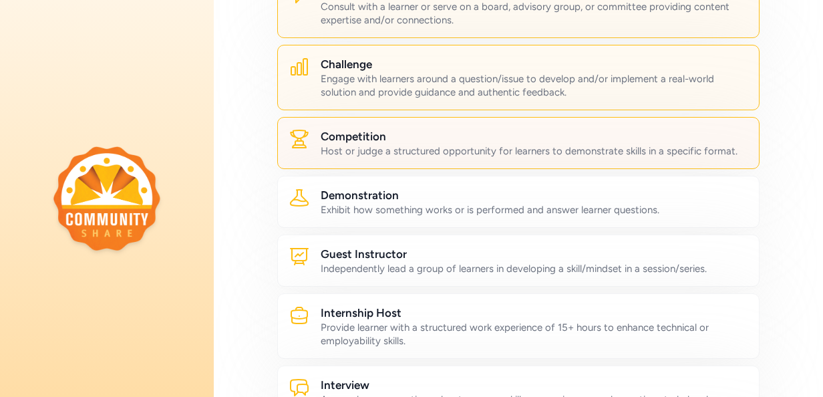
click at [450, 274] on div "Guest Instructor Independently lead a group of learners in developing a skill/m…" at bounding box center [518, 260] width 482 height 52
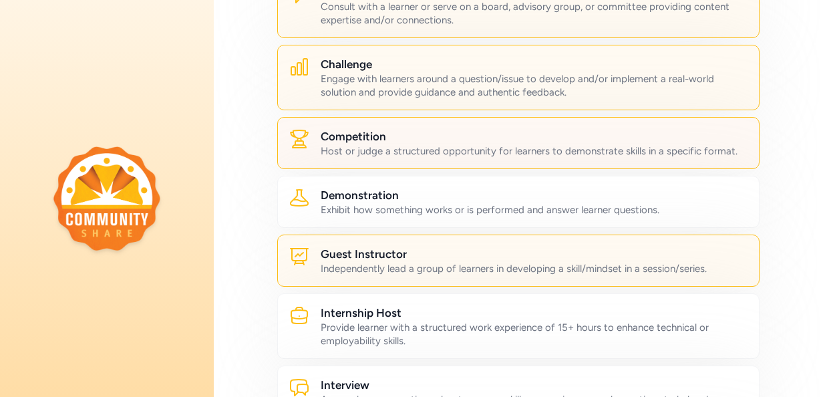
scroll to position [267, 0]
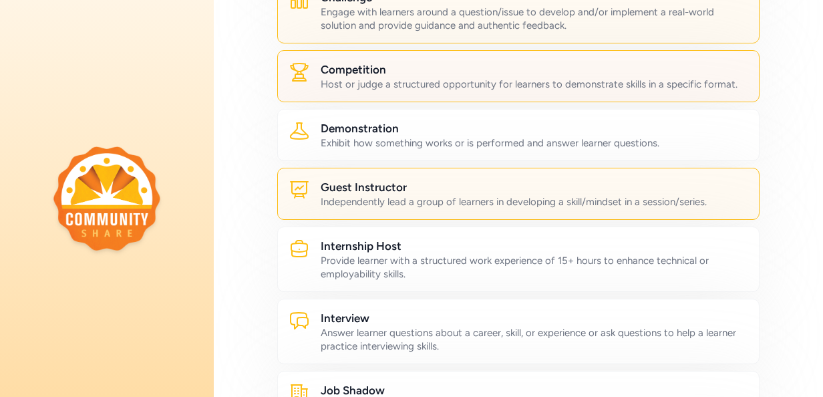
click at [450, 274] on div "Provide learner with a structured work experience of 15+ hours to enhance techn…" at bounding box center [535, 267] width 428 height 27
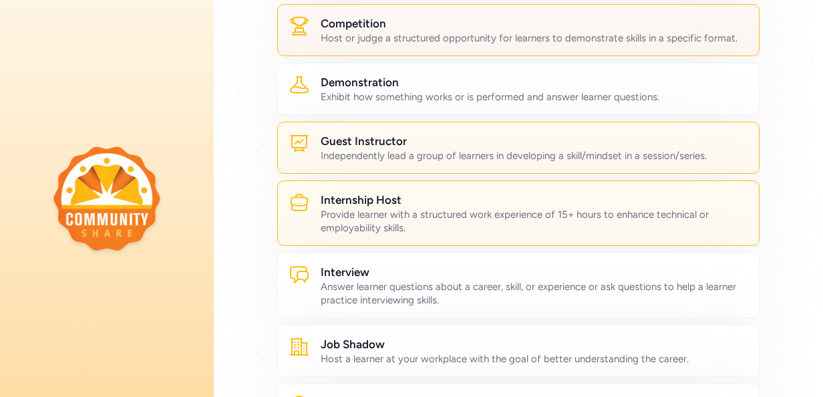
scroll to position [334, 0]
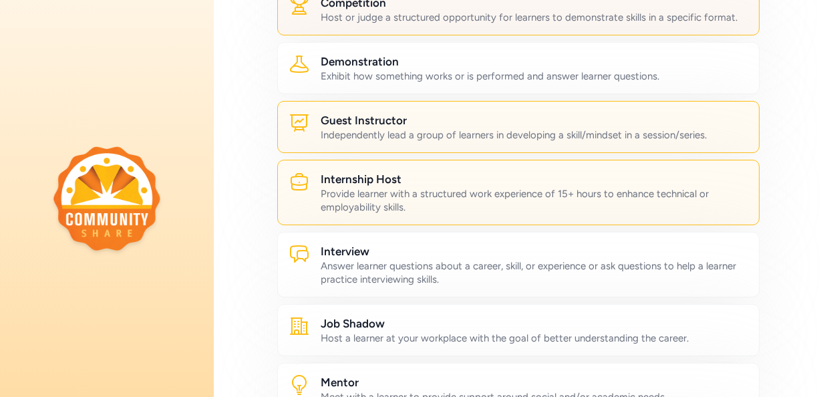
click at [450, 274] on div "Answer learner questions about a career, skill, or experience or ask questions …" at bounding box center [535, 272] width 428 height 27
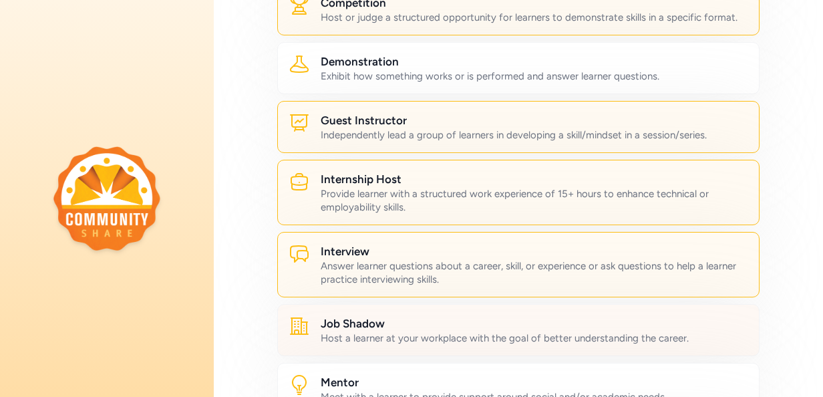
click at [450, 331] on div "Host a learner at your workplace with the goal of better understanding the care…" at bounding box center [535, 337] width 428 height 13
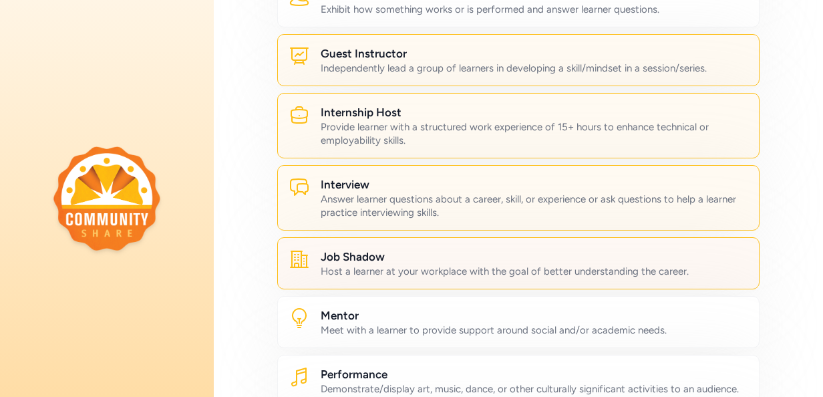
scroll to position [468, 0]
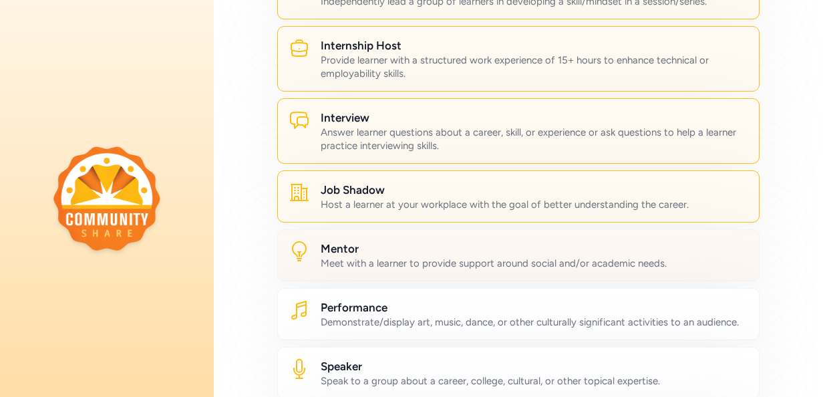
click at [421, 262] on div "Meet with a learner to provide support around social and/or academic needs." at bounding box center [535, 263] width 428 height 13
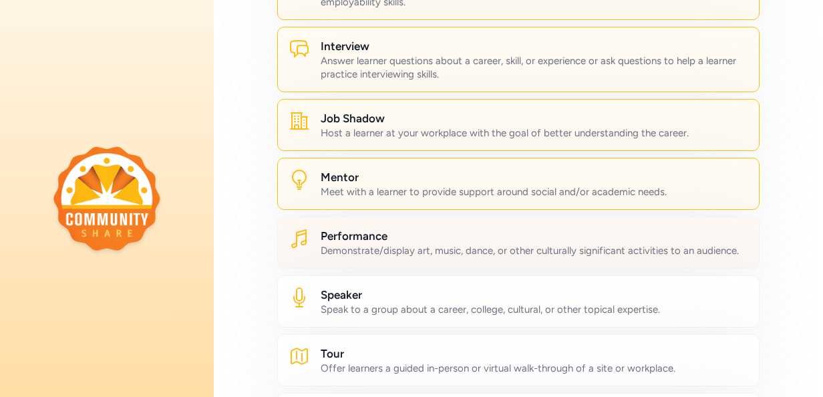
scroll to position [601, 0]
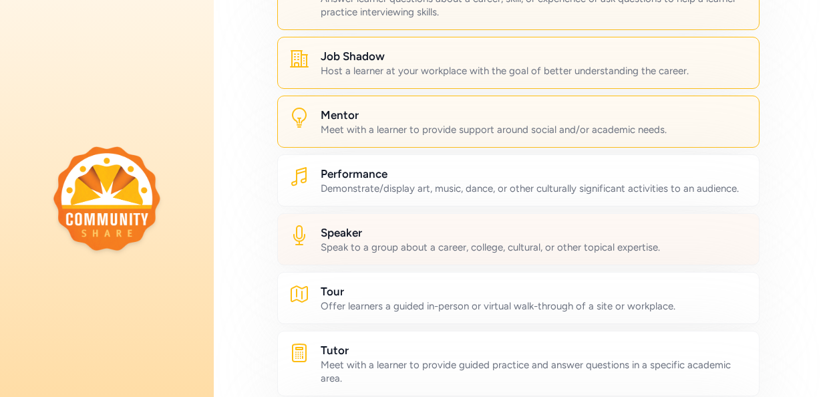
click at [401, 241] on h2 "Speaker" at bounding box center [535, 232] width 428 height 16
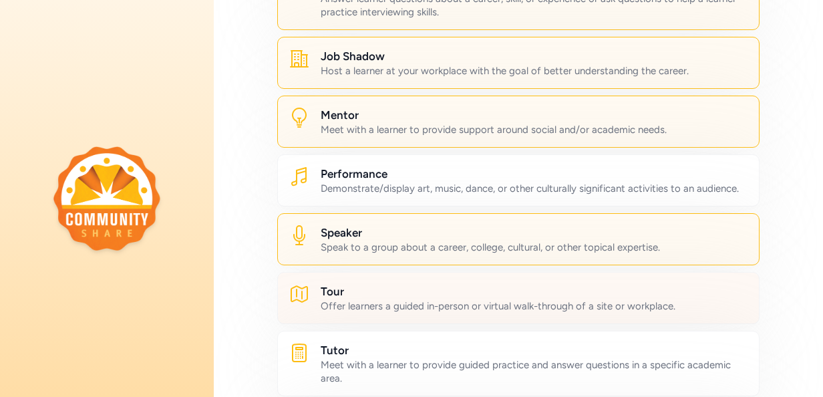
click at [397, 296] on h2 "Tour" at bounding box center [535, 291] width 428 height 16
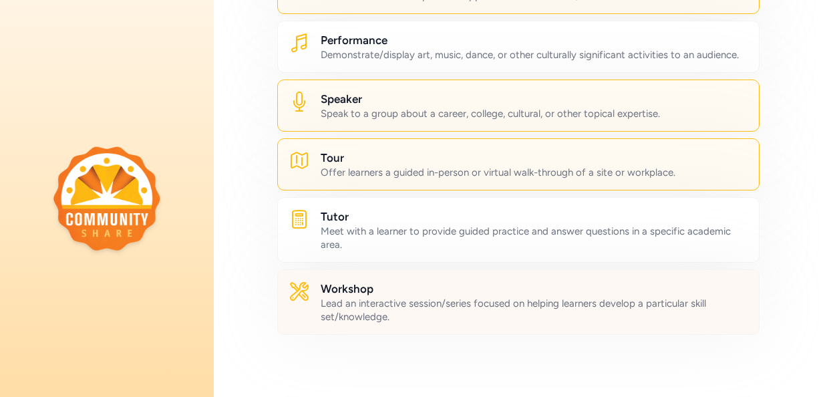
scroll to position [802, 0]
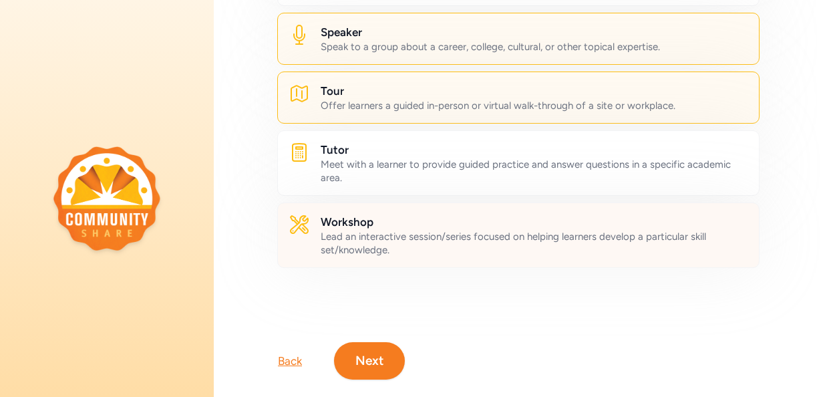
click at [418, 253] on div "Lead an interactive session/series focused on helping learners develop a partic…" at bounding box center [535, 243] width 428 height 27
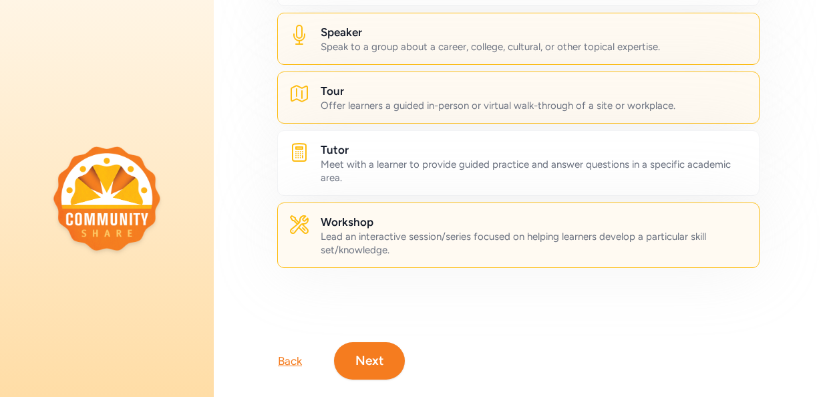
click at [383, 371] on button "Next" at bounding box center [369, 360] width 71 height 37
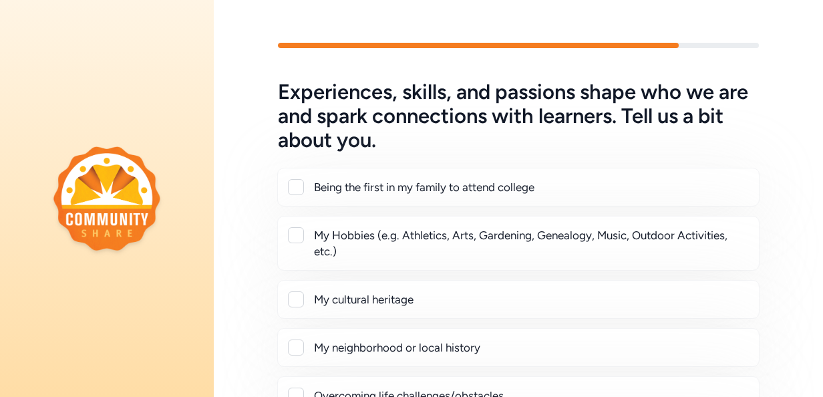
click at [301, 183] on div at bounding box center [296, 187] width 16 height 16
checkbox input "true"
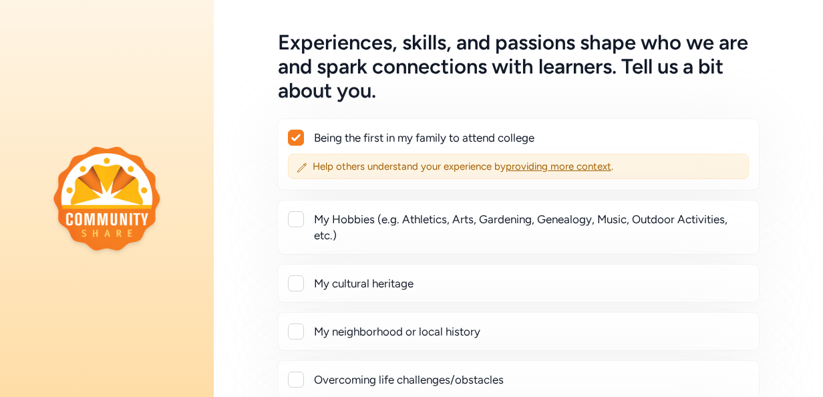
scroll to position [67, 0]
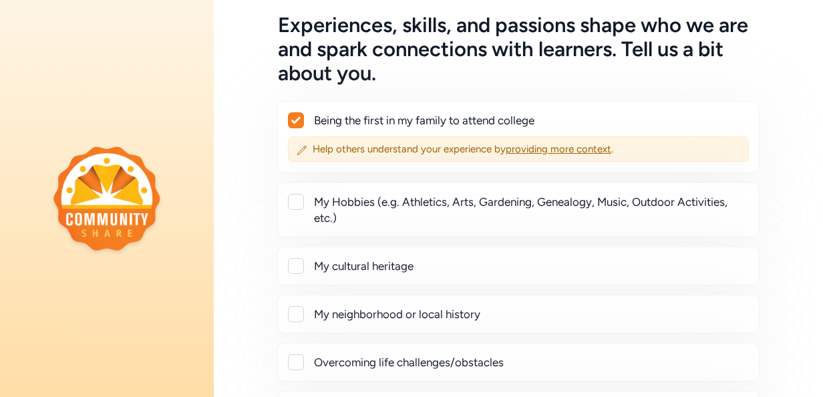
click at [295, 203] on div at bounding box center [296, 202] width 16 height 16
checkbox input "true"
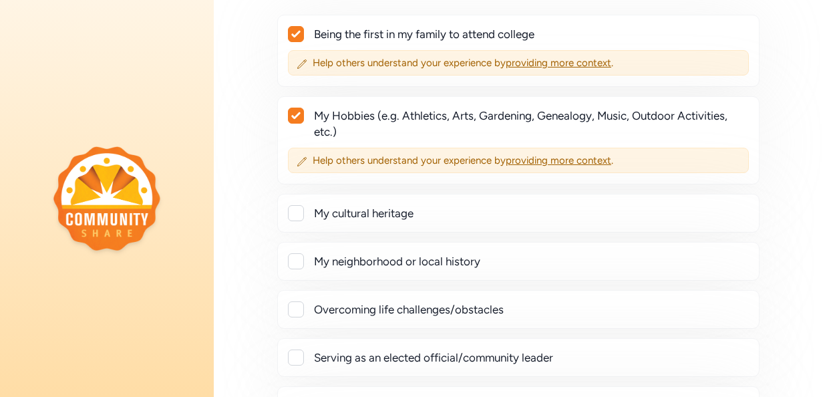
scroll to position [200, 0]
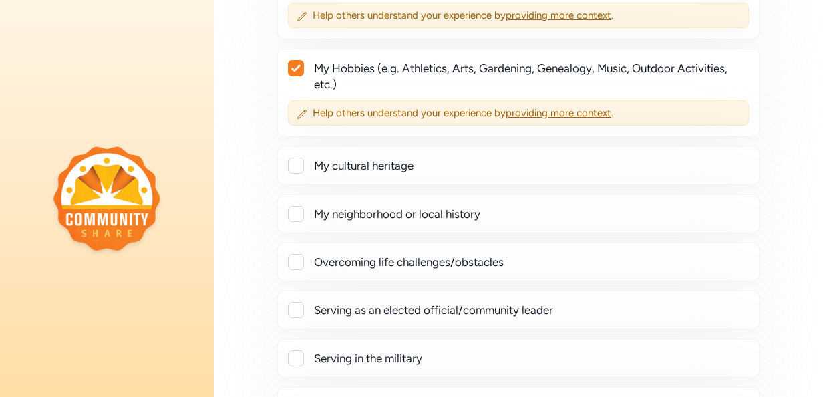
click at [297, 258] on div at bounding box center [296, 262] width 16 height 16
checkbox input "true"
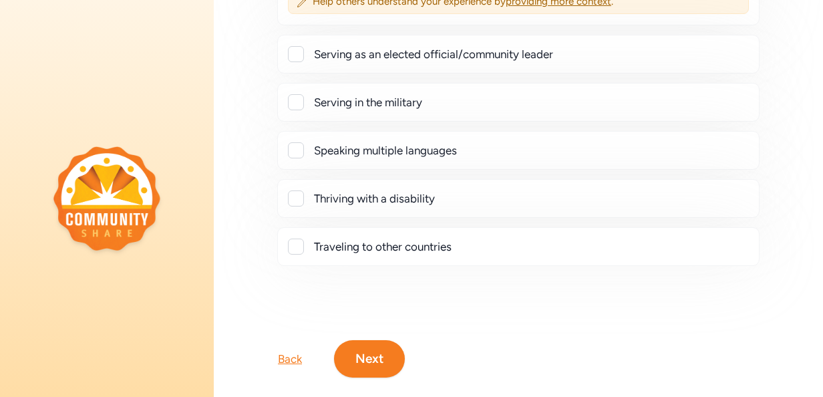
scroll to position [517, 0]
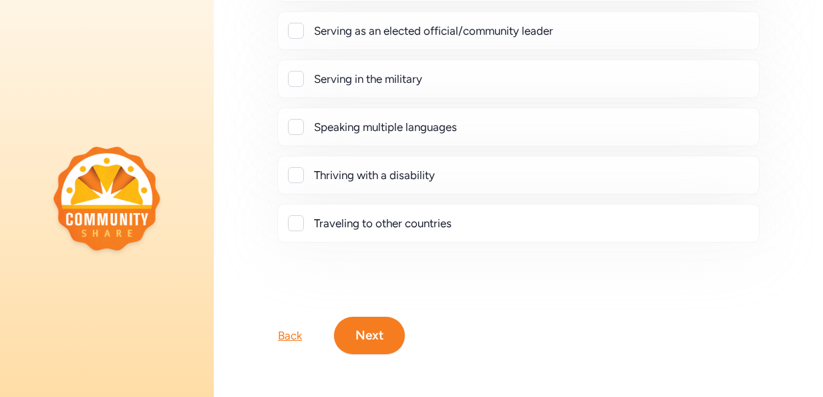
click at [369, 317] on button "Next" at bounding box center [369, 335] width 71 height 37
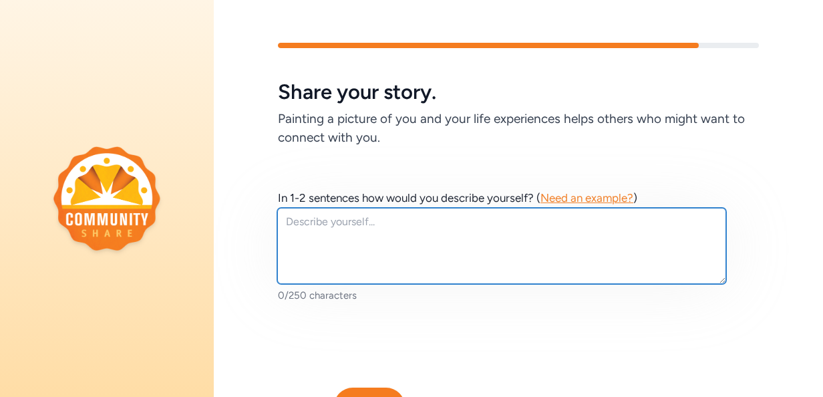
click at [388, 234] on textarea at bounding box center [501, 246] width 449 height 76
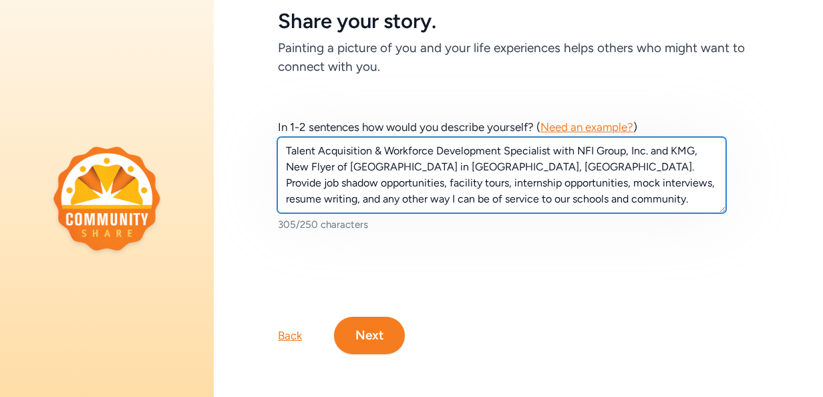
scroll to position [80, 0]
type textarea "Talent Acquisition & Workforce Development Specialist with NFI Group, Inc. and …"
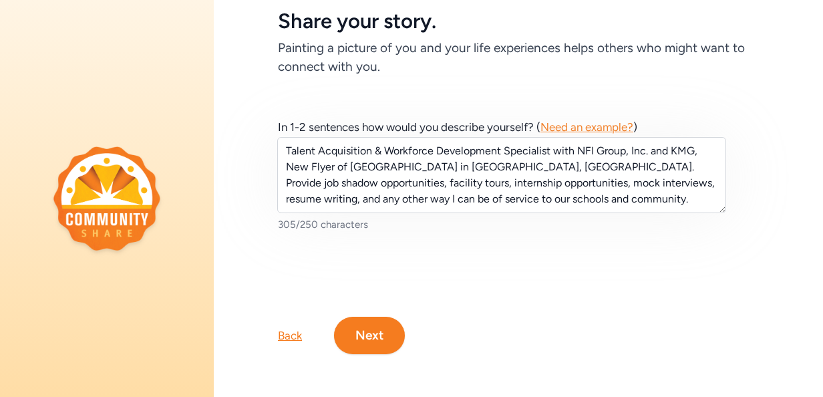
click at [363, 321] on button "Next" at bounding box center [369, 335] width 71 height 37
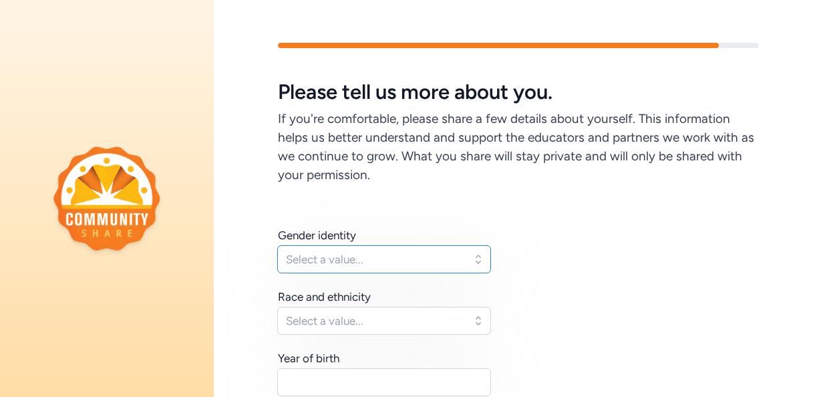
click at [422, 261] on span "Select a value..." at bounding box center [375, 259] width 178 height 16
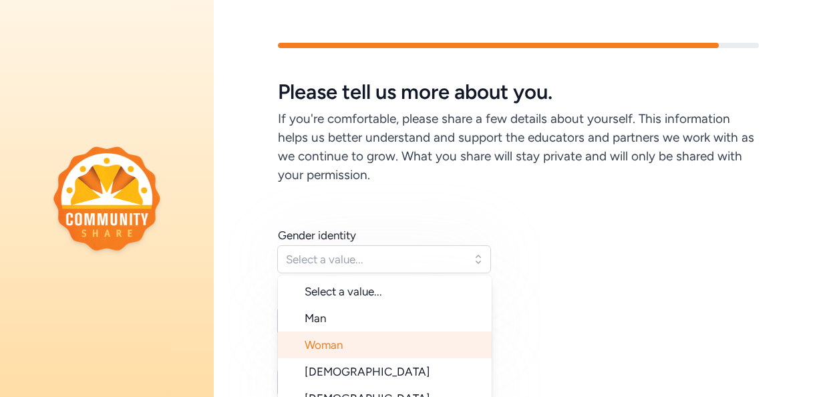
click at [333, 347] on span "Woman" at bounding box center [324, 344] width 38 height 13
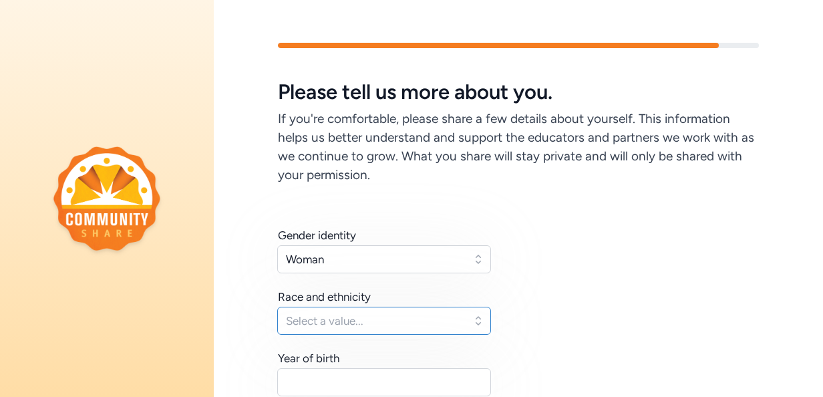
click at [355, 323] on span "Select a value..." at bounding box center [375, 321] width 178 height 16
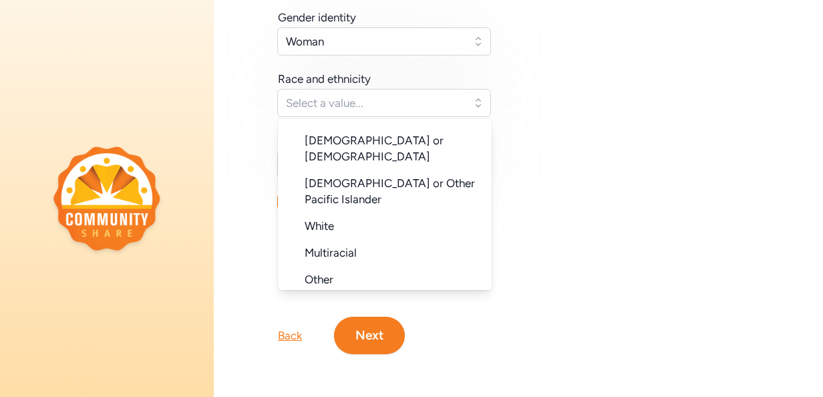
scroll to position [67, 0]
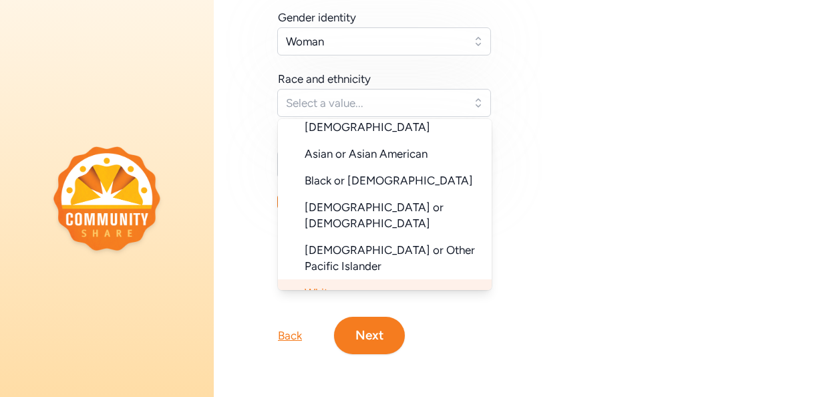
click at [344, 279] on li "White" at bounding box center [385, 292] width 214 height 27
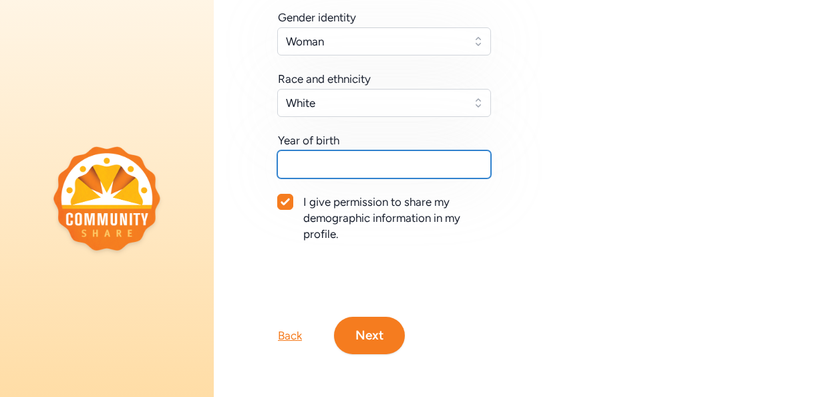
click at [339, 160] on input "text" at bounding box center [384, 164] width 214 height 28
type input "1975"
click at [359, 331] on button "Next" at bounding box center [369, 335] width 71 height 37
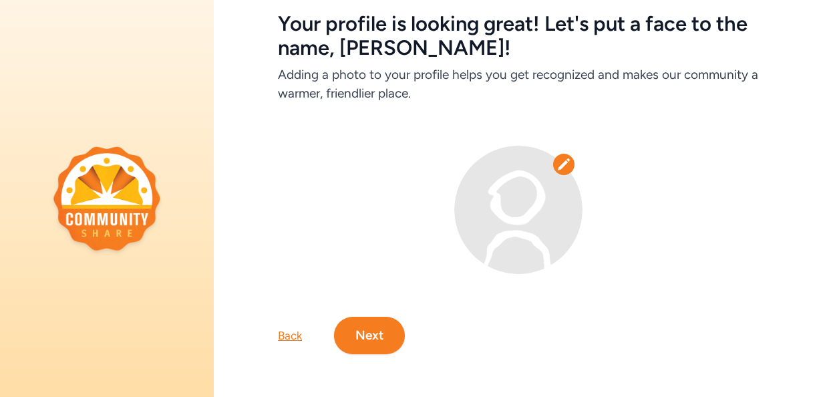
scroll to position [78, 0]
click at [367, 320] on button "Next" at bounding box center [369, 335] width 71 height 37
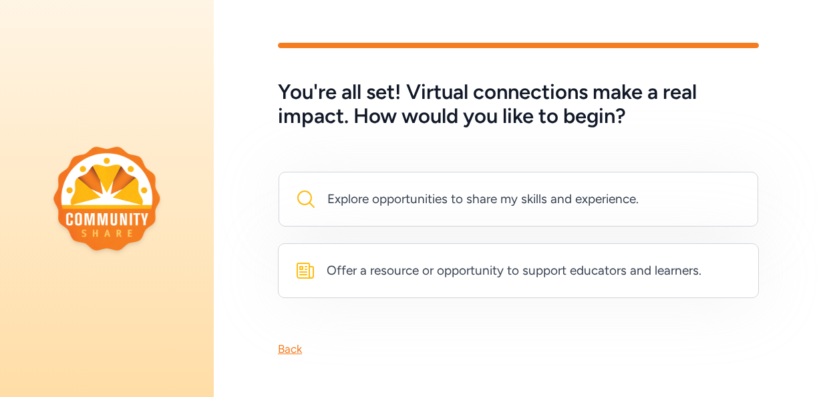
scroll to position [12, 0]
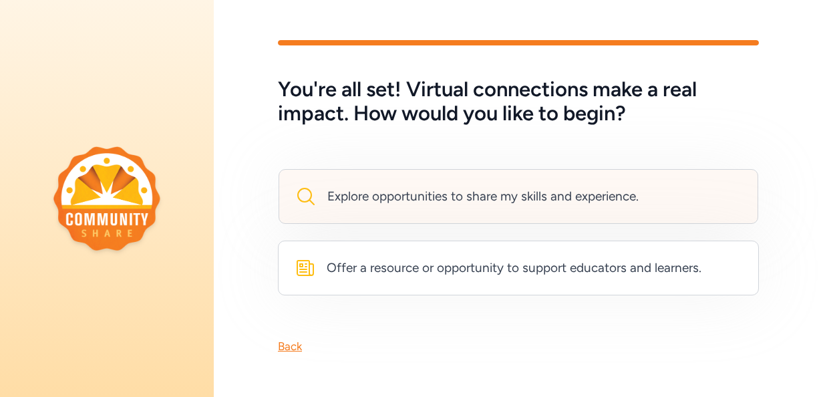
click at [463, 187] on div "Explore opportunities to share my skills and experience." at bounding box center [482, 196] width 311 height 19
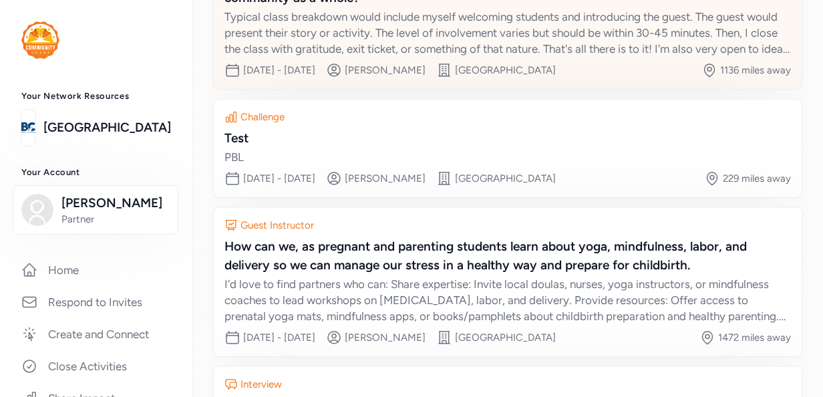
scroll to position [267, 0]
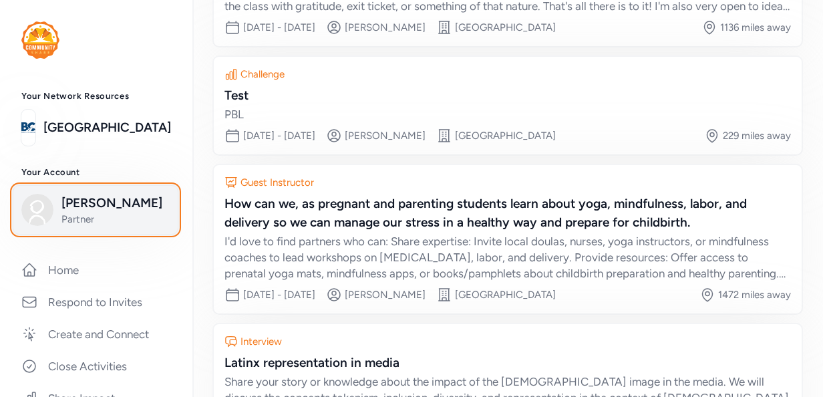
click at [35, 208] on img "button" at bounding box center [37, 210] width 32 height 32
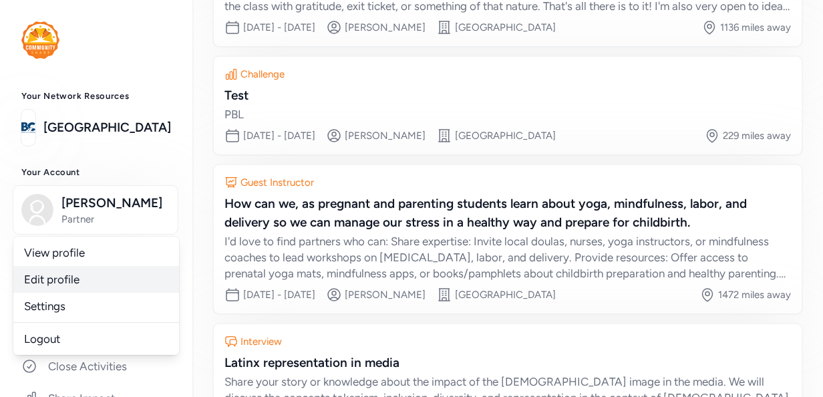
click at [45, 293] on link "Edit profile" at bounding box center [96, 279] width 166 height 27
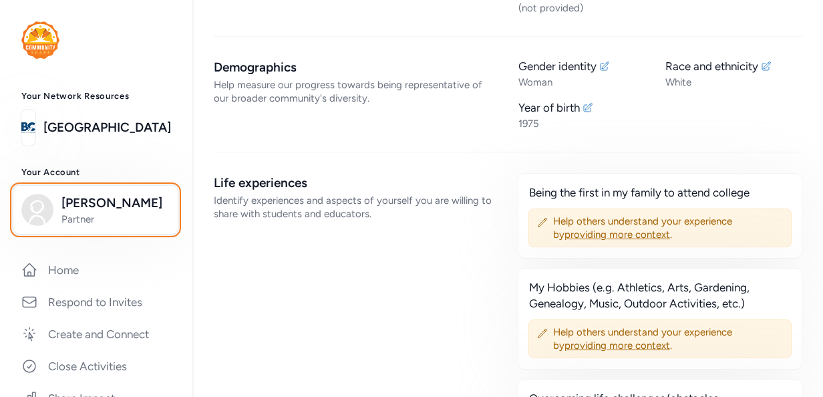
scroll to position [601, 0]
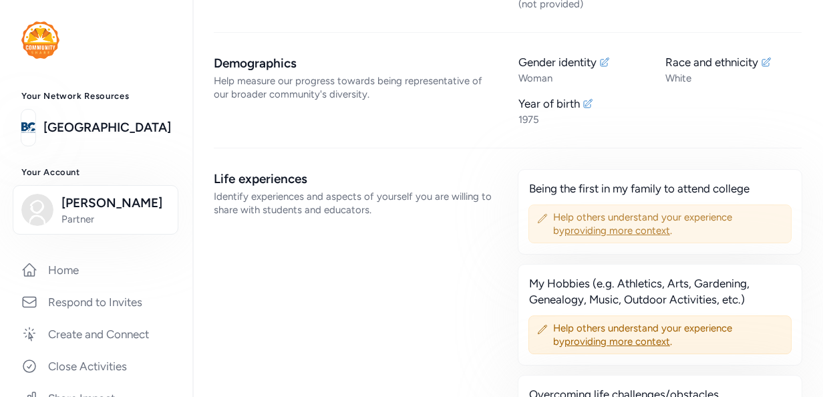
click at [594, 228] on span "providing more context" at bounding box center [618, 230] width 106 height 12
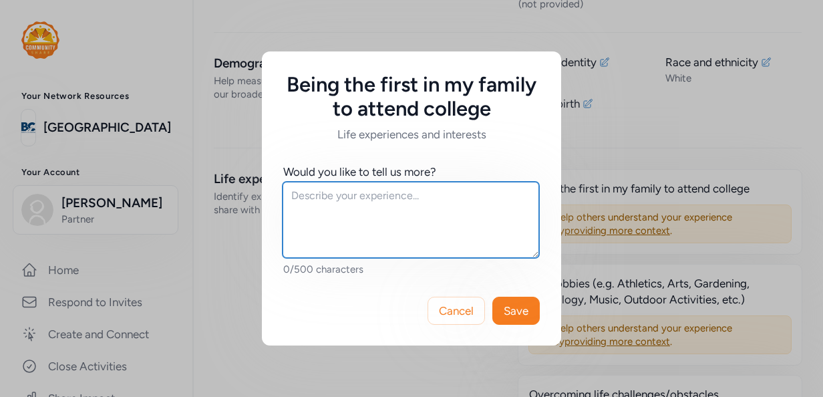
click at [403, 206] on textarea at bounding box center [411, 220] width 257 height 76
type textarea "F"
type textarea "B"
type textarea "F"
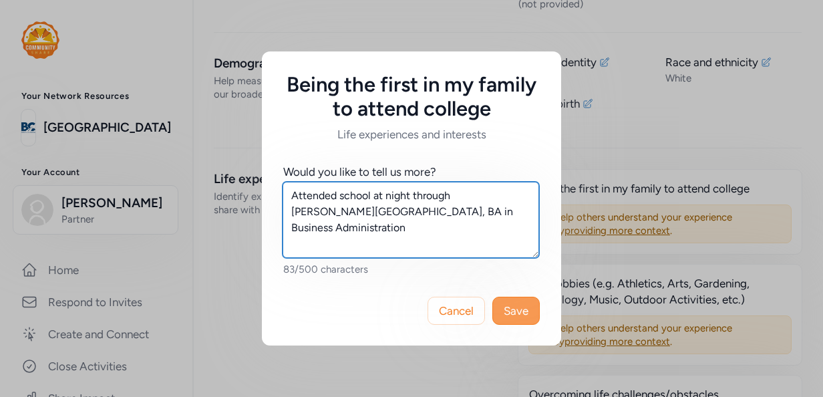
type textarea "Attended school at night through [PERSON_NAME][GEOGRAPHIC_DATA], BA in Business…"
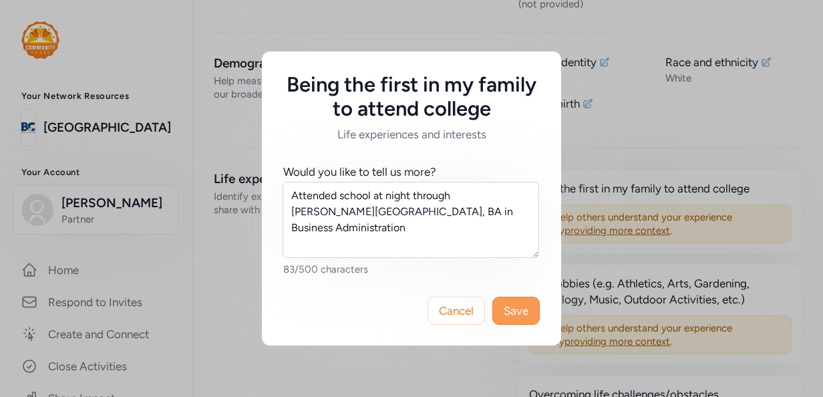
click at [509, 306] on span "Save" at bounding box center [516, 311] width 25 height 16
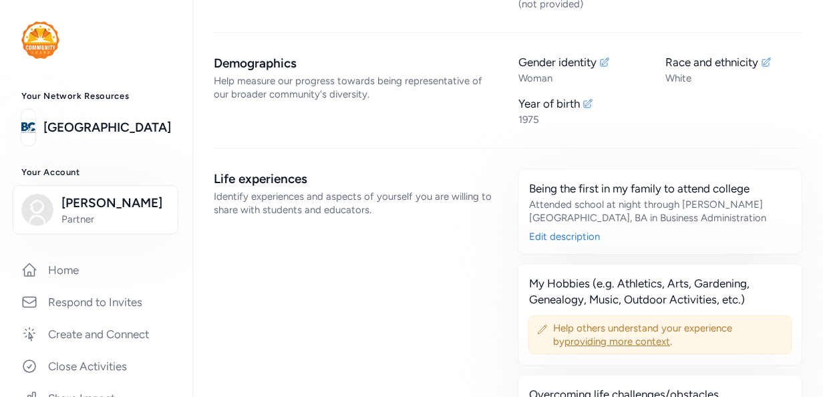
click at [595, 337] on span "providing more context" at bounding box center [618, 341] width 106 height 12
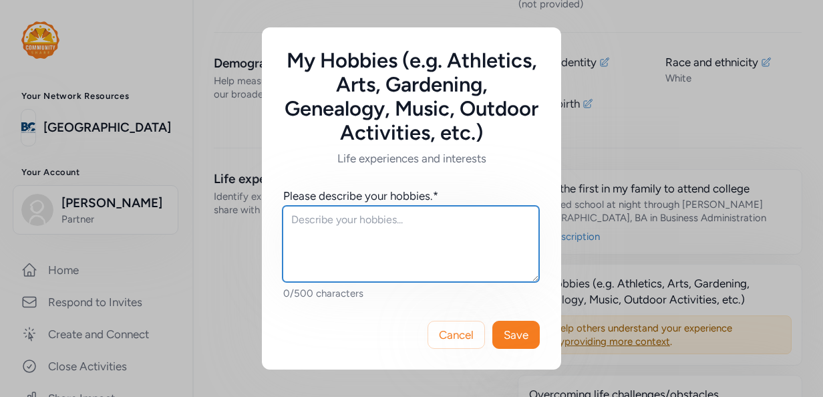
click at [388, 222] on textarea at bounding box center [411, 244] width 257 height 76
type textarea "Watercolor painting"
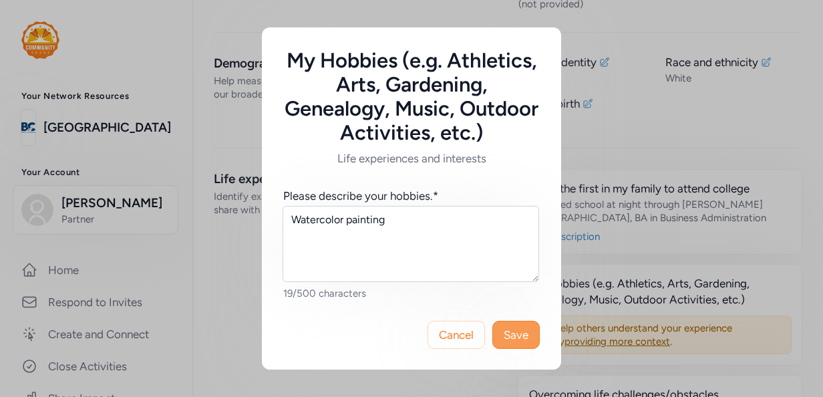
click at [518, 327] on span "Save" at bounding box center [516, 335] width 25 height 16
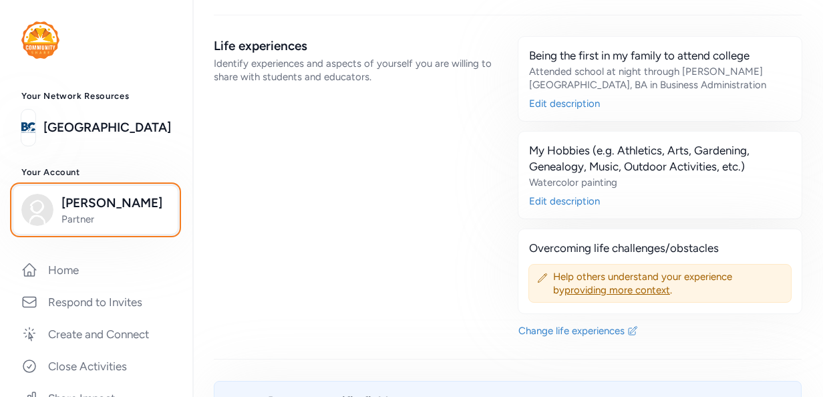
scroll to position [735, 0]
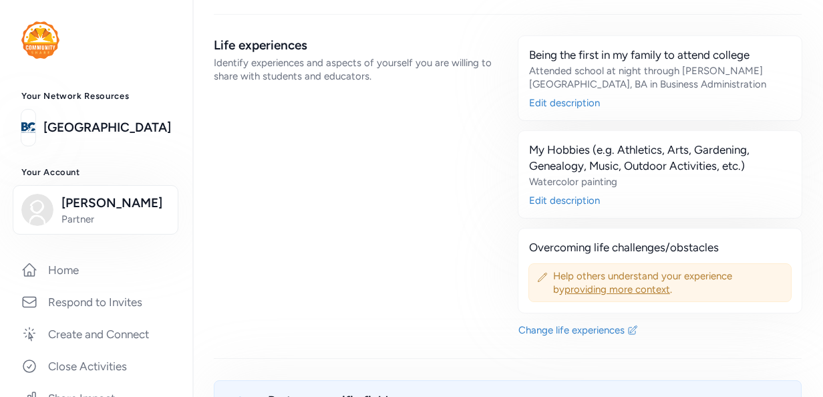
click at [609, 288] on span "providing more context" at bounding box center [618, 289] width 106 height 12
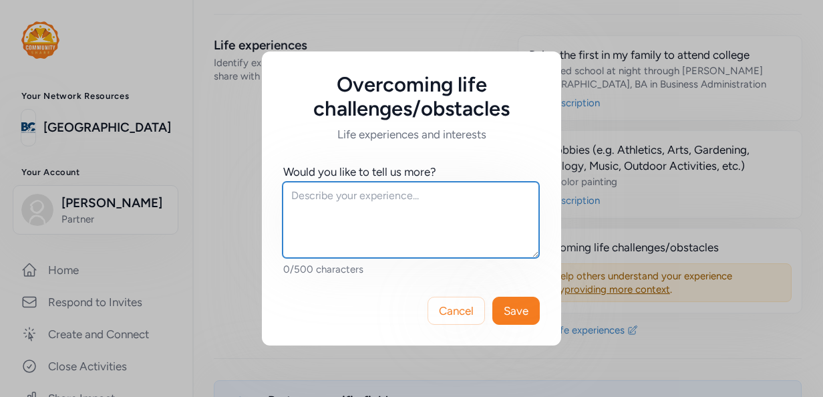
click at [412, 197] on textarea at bounding box center [411, 220] width 257 height 76
type textarea "C"
type textarea "G"
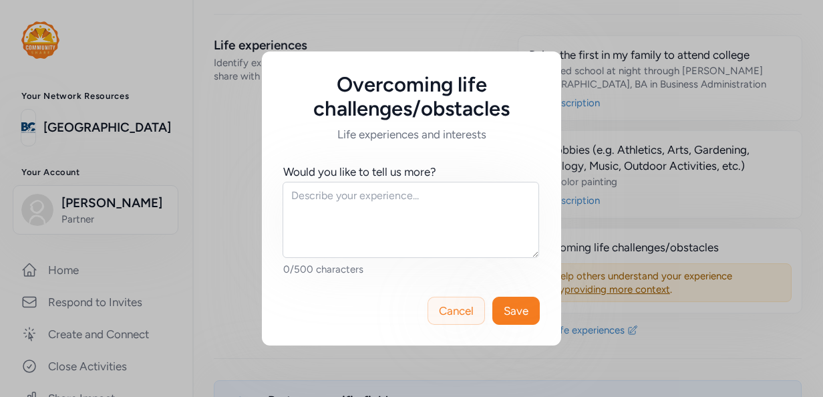
click at [466, 310] on span "Cancel" at bounding box center [456, 311] width 35 height 16
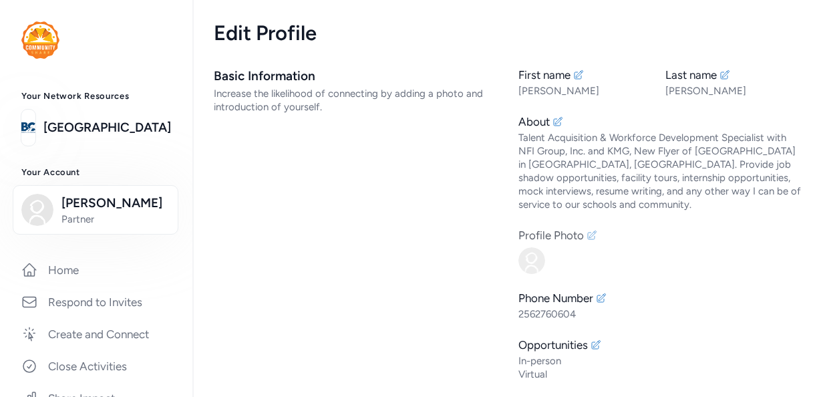
click at [523, 261] on img at bounding box center [531, 260] width 27 height 27
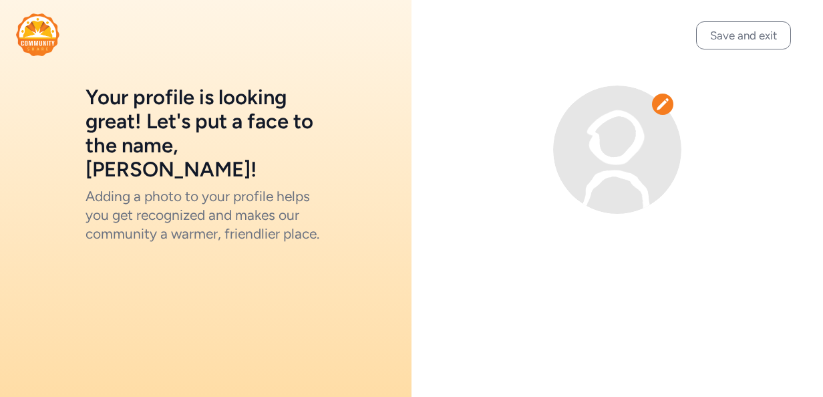
click at [657, 104] on icon at bounding box center [662, 104] width 13 height 13
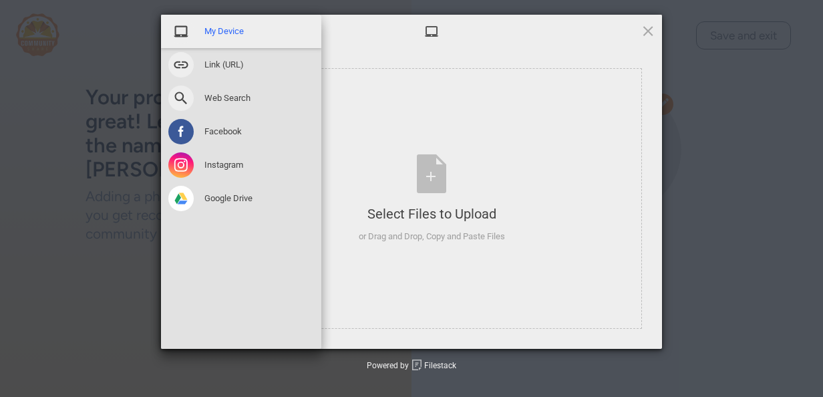
click at [189, 27] on span at bounding box center [180, 31] width 25 height 25
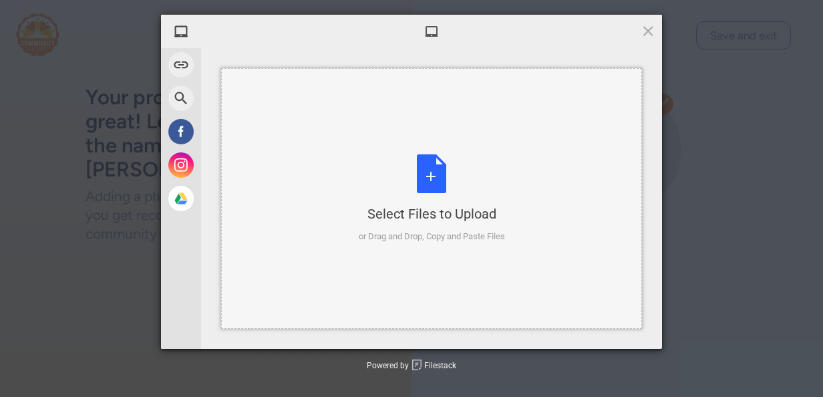
click at [414, 200] on div "Select Files to Upload or Drag and Drop, Copy and Paste Files" at bounding box center [432, 198] width 146 height 89
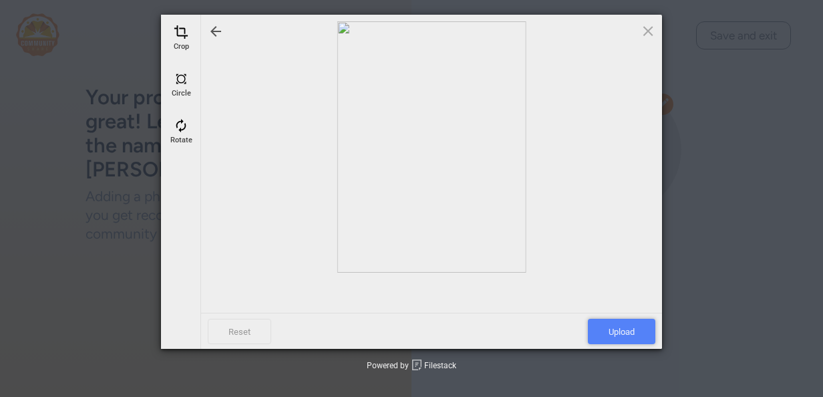
click at [609, 326] on span "Upload" at bounding box center [621, 331] width 67 height 25
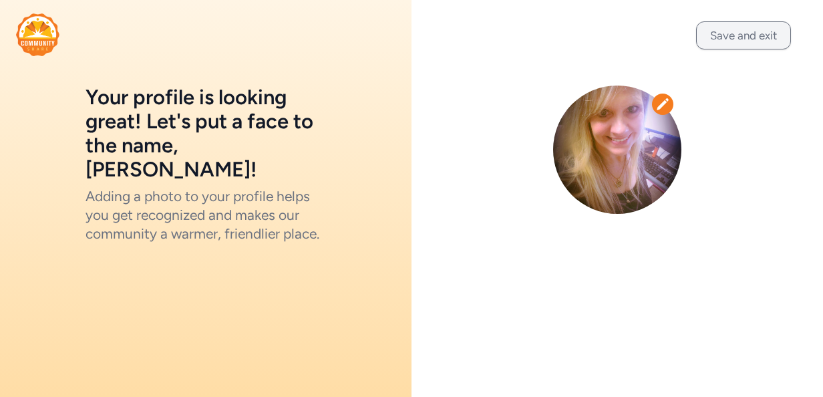
click at [755, 36] on button "Save and exit" at bounding box center [743, 35] width 95 height 28
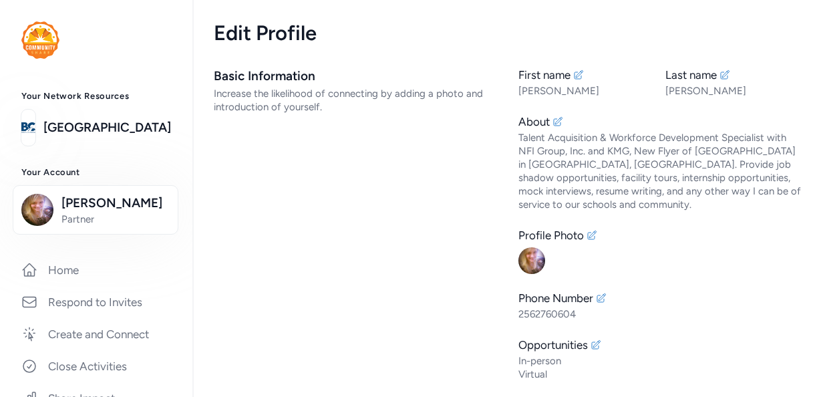
click at [120, 124] on link "[GEOGRAPHIC_DATA]" at bounding box center [107, 127] width 128 height 19
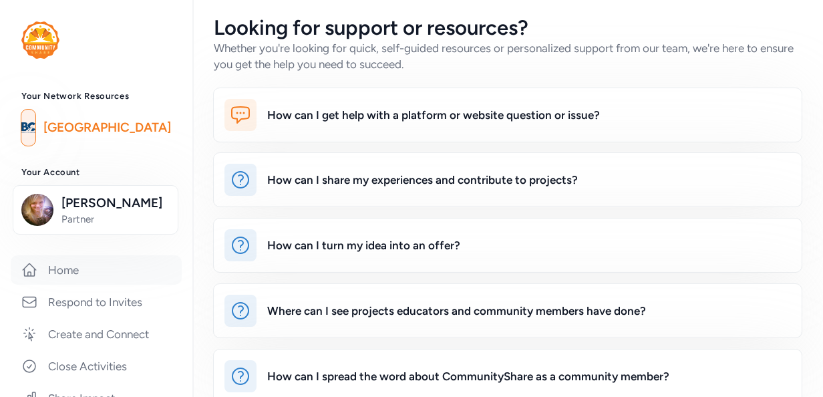
click at [68, 285] on link "Home" at bounding box center [96, 269] width 171 height 29
